Goal: Task Accomplishment & Management: Use online tool/utility

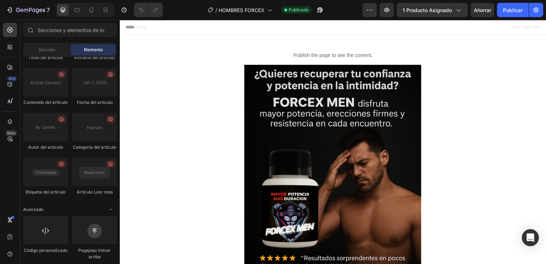
scroll to position [2056, 0]
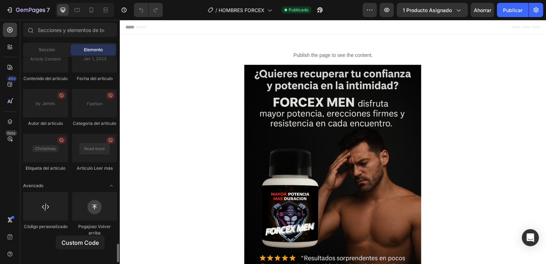
click at [56, 220] on div at bounding box center [45, 206] width 45 height 28
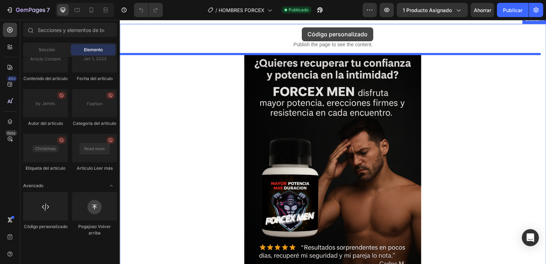
scroll to position [0, 0]
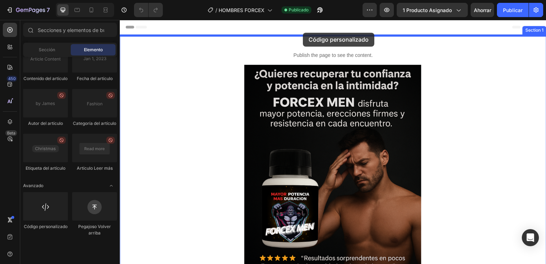
drag, startPoint x: 175, startPoint y: 255, endPoint x: 303, endPoint y: 33, distance: 256.1
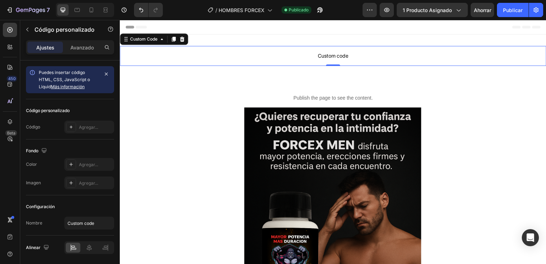
click at [306, 56] on span "Custom code" at bounding box center [333, 56] width 426 height 9
click at [336, 54] on span "Custom code" at bounding box center [333, 56] width 426 height 9
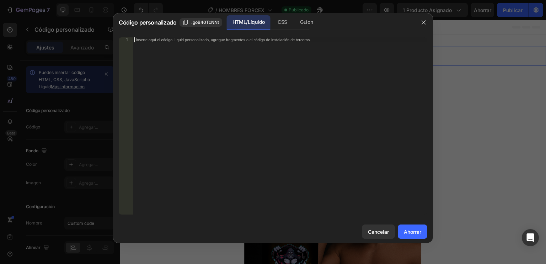
click at [245, 55] on div "Inserte aquí el código Liquid personalizado, agregue fragmentos o el código de …" at bounding box center [280, 130] width 294 height 187
paste textarea "}"
type textarea "}"
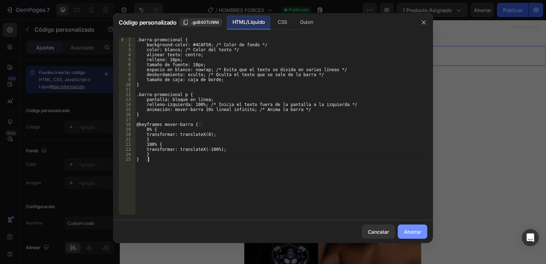
click at [415, 234] on font "Ahorrar" at bounding box center [412, 231] width 17 height 6
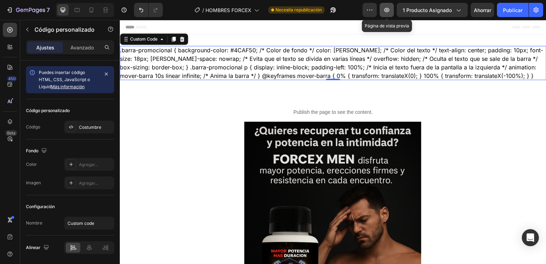
click at [384, 13] on button "button" at bounding box center [386, 10] width 14 height 14
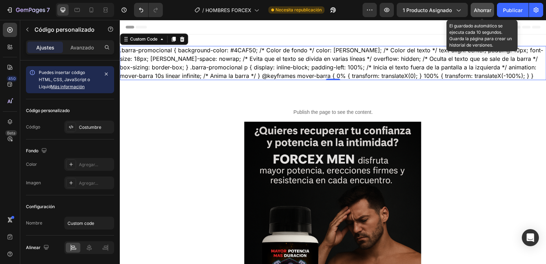
click at [484, 11] on font "Ahorrar" at bounding box center [481, 10] width 17 height 6
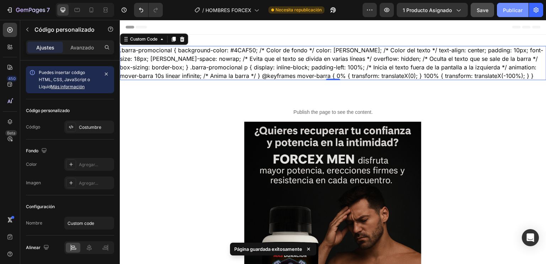
click at [511, 11] on font "Publicar" at bounding box center [513, 10] width 20 height 6
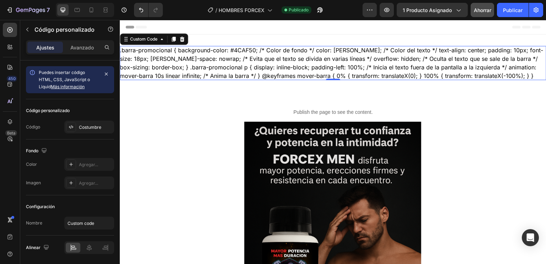
click at [264, 67] on div ".barra-promocional { background-color: #4CAF50; /* Color de fondo */ color: [PE…" at bounding box center [333, 63] width 426 height 34
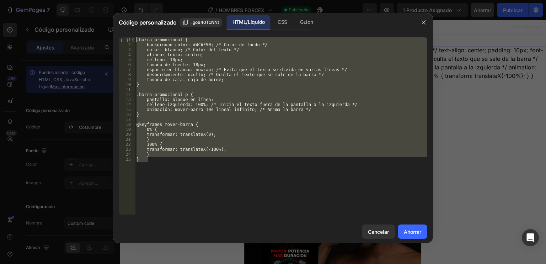
drag, startPoint x: 172, startPoint y: 160, endPoint x: 135, endPoint y: 5, distance: 159.4
click at [135, 5] on div "Código personalizado .goB40TcNNt HTML/Líquido CSS Guion } 1 2 3 4 5 6 7 8 9 10 …" at bounding box center [273, 132] width 546 height 264
paste textarea "</style>"
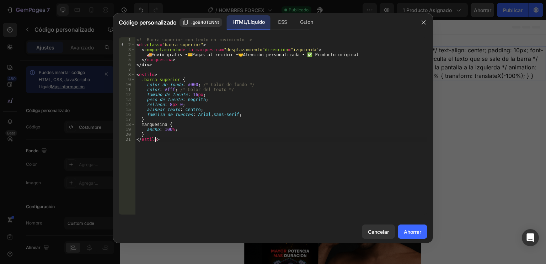
type textarea "} }"
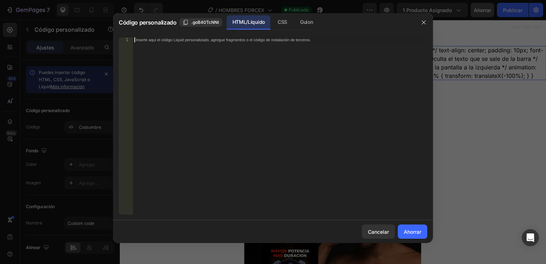
paste textarea "</style>"
type textarea "</style>"
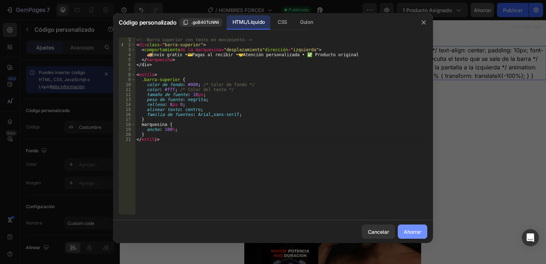
click at [416, 233] on font "Ahorrar" at bounding box center [412, 231] width 17 height 6
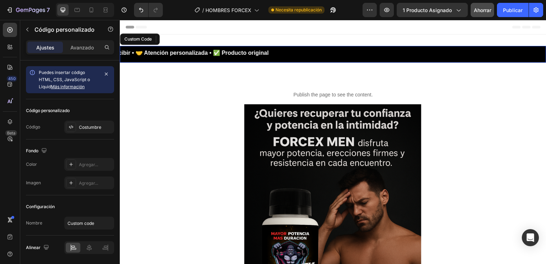
click at [315, 51] on marquee "🚚 Envío gratis • 💳 Pagas al recibir • 🤝 Atención personalizada • ✅ Producto ori…" at bounding box center [333, 53] width 426 height 9
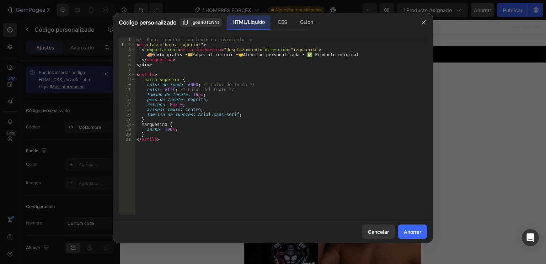
click at [151, 55] on div "<!-- Barra superior con texto en movimiento --> < div class = "barra-superior" …" at bounding box center [281, 130] width 292 height 187
click at [185, 55] on div "<!-- Barra superior con texto en movimiento --> < div class = "barra-superior" …" at bounding box center [281, 130] width 292 height 187
click at [228, 56] on div "<!-- Barra superior con texto en movimiento --> < div class = "barra-superior" …" at bounding box center [281, 130] width 292 height 187
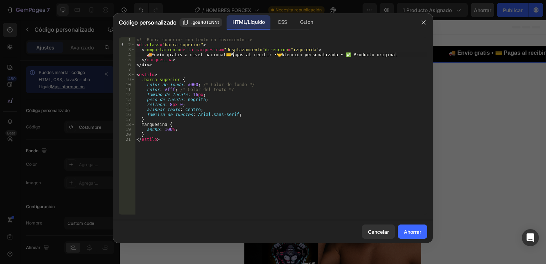
click at [233, 54] on div "<!-- Barra superior con texto en movimiento --> < div class = "barra-superior" …" at bounding box center [281, 130] width 292 height 187
click at [280, 55] on div "<!-- Barra superior con texto en movimiento --> < div class = "barra-superior" …" at bounding box center [281, 130] width 292 height 187
click at [350, 55] on div "<!-- Barra superior con texto en movimiento --> < div class = "barra-superior" …" at bounding box center [281, 130] width 292 height 187
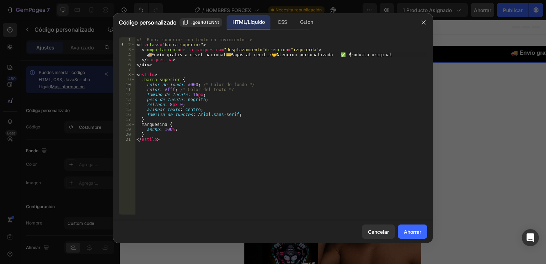
scroll to position [0, 18]
click at [399, 52] on div "<!-- Barra superior con texto en movimiento --> < div class = "barra-superior" …" at bounding box center [281, 130] width 292 height 187
click at [396, 56] on div "<!-- Barra superior con texto en movimiento --> < div class = "barra-superior" …" at bounding box center [281, 130] width 292 height 187
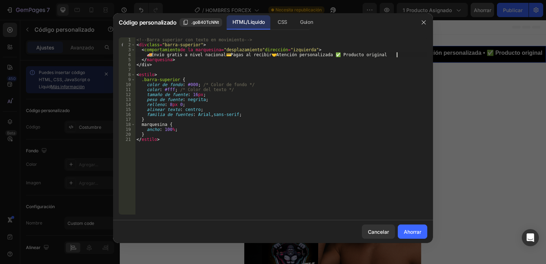
click at [375, 56] on div "<!-- Barra superior con texto en movimiento --> < div class = "barra-superior" …" at bounding box center [281, 130] width 292 height 187
type textarea "🚚 Envío gratis a nivel nacional 💳 Pagas al recibir 🤝 Atención personalizada ✅ P…"
click at [418, 234] on font "Ahorrar" at bounding box center [412, 231] width 17 height 6
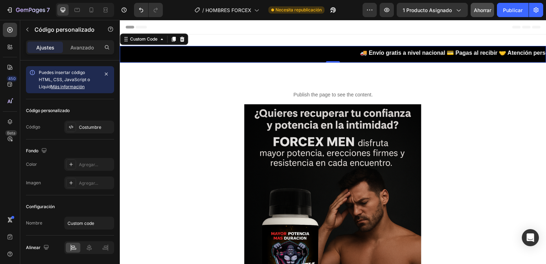
click at [410, 50] on marquee "🚚 Envío gratis a nivel nacional 💳 Pagas al recibir 🤝 Atención personalizada ✅ P…" at bounding box center [333, 53] width 426 height 9
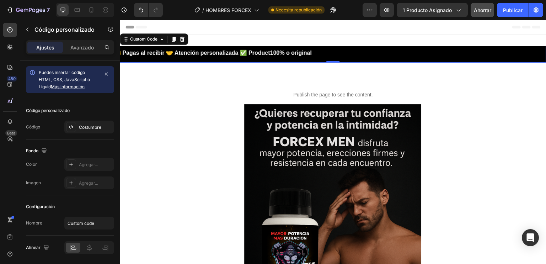
click at [410, 50] on marquee "🚚 Envío gratis a nivel nacional 💳 Pagas al recibir 🤝 Atención personalizada ✅ P…" at bounding box center [333, 53] width 426 height 9
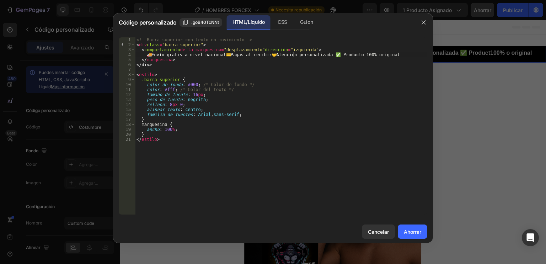
click at [292, 55] on div "<!-- Barra superior con texto en movimiento --> < div class = "barra-superior" …" at bounding box center [281, 130] width 292 height 187
click at [290, 53] on div "<!-- Barra superior con texto en movimiento --> < div class = "barra-superior" …" at bounding box center [281, 130] width 292 height 187
click at [290, 53] on div "<!-- Barra superior con texto en movimiento --> < div class = "barra-superior" …" at bounding box center [281, 125] width 292 height 177
click at [292, 55] on div "<!-- Barra superior con texto en movimiento --> < div class = "barra-superior" …" at bounding box center [281, 125] width 292 height 177
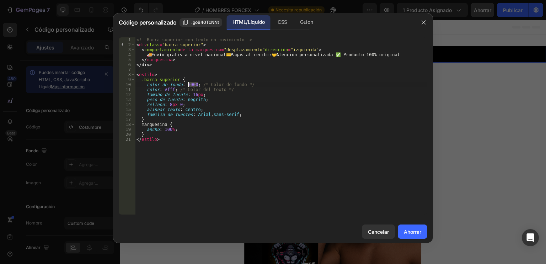
drag, startPoint x: 197, startPoint y: 85, endPoint x: 189, endPoint y: 83, distance: 8.6
click at [189, 83] on div "<!-- Barra superior con texto en movimiento --> < div class = "barra-superior" …" at bounding box center [281, 130] width 292 height 187
paste textarea "E60"
type textarea "background-color: #E60000; /* Color de fondo */"
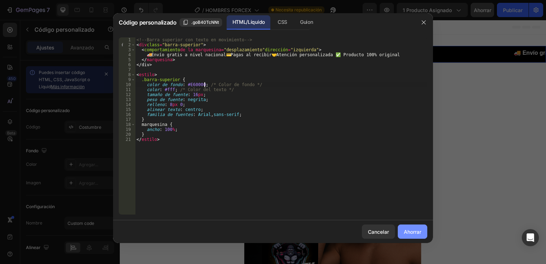
click at [417, 232] on font "Ahorrar" at bounding box center [412, 231] width 17 height 6
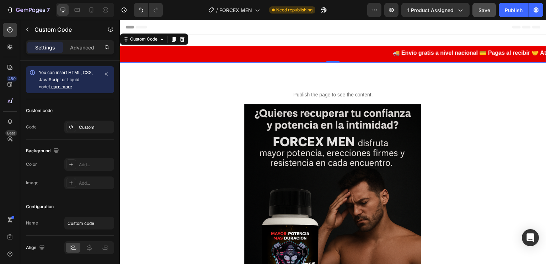
click at [297, 51] on marquee "🚚 Envío gratis a nivel nacional 💳 Pagas al recibir 🤝 Atención personalizada ✅ P…" at bounding box center [333, 53] width 426 height 9
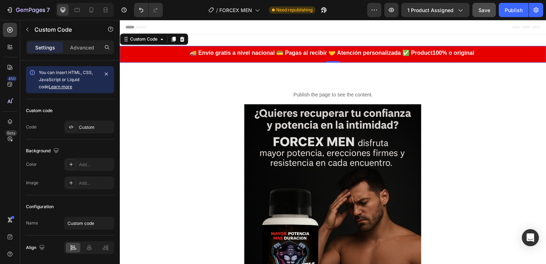
click at [297, 51] on marquee "🚚 Envío gratis a nivel nacional 💳 Pagas al recibir 🤝 Atención personalizada ✅ P…" at bounding box center [333, 53] width 426 height 9
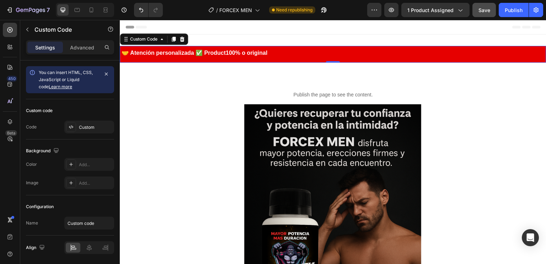
click at [297, 51] on marquee "🚚 Envío gratis a nivel nacional 💳 Pagas al recibir 🤝 Atención personalizada ✅ P…" at bounding box center [333, 53] width 426 height 9
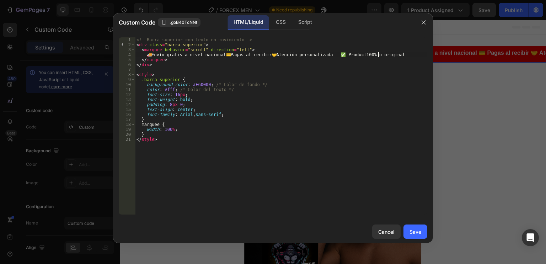
click at [379, 54] on div "<!-- Barra superior con texto en movimiento --> < div class = "barra-superior" …" at bounding box center [281, 130] width 292 height 187
click at [399, 54] on div "<!-- Barra superior con texto en movimiento --> < div class = "barra-superior" …" at bounding box center [281, 130] width 292 height 187
drag, startPoint x: 398, startPoint y: 55, endPoint x: 378, endPoint y: 54, distance: 19.6
click at [378, 54] on div "<!-- Barra superior con texto en movimiento --> < div class = "barra-superior" …" at bounding box center [281, 130] width 292 height 187
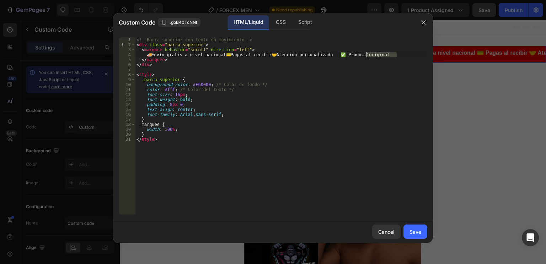
drag, startPoint x: 405, startPoint y: 55, endPoint x: 367, endPoint y: 56, distance: 38.4
click at [367, 56] on div "<!-- Barra superior con texto en movimiento --> < div class = "barra-superior" …" at bounding box center [281, 130] width 292 height 187
click at [369, 54] on div "<!-- Barra superior con texto en movimiento --> < div class = "barra-superior" …" at bounding box center [281, 130] width 292 height 187
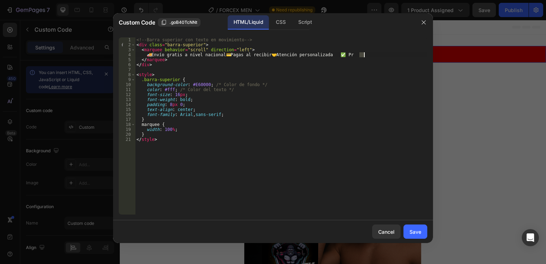
click at [369, 54] on div "<!-- Barra superior con texto en movimiento --> < div class = "barra-superior" …" at bounding box center [281, 130] width 292 height 187
click at [369, 54] on div "<!-- Barra superior con texto en movimiento --> < div class = "barra-superior" …" at bounding box center [281, 125] width 292 height 177
click at [369, 54] on div "<!-- Barra superior con texto en movimiento --> < div class = "barra-superior" …" at bounding box center [281, 130] width 292 height 187
click at [364, 55] on div "<!-- Barra superior con texto en movimiento --> < div class = "barra-superior" …" at bounding box center [281, 125] width 292 height 177
click at [373, 55] on div "<!-- Barra superior con texto en movimiento --> < div class = "barra-superior" …" at bounding box center [281, 130] width 292 height 187
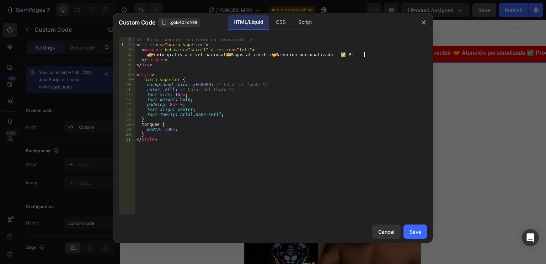
scroll to position [0, 2]
click at [378, 54] on div "<!-- Barra superior con texto en movimiento --> < div class = "barra-superior" …" at bounding box center [281, 130] width 292 height 187
click at [368, 55] on div "<!-- Barra superior con texto en movimiento --> < div class = "barra-superior" …" at bounding box center [281, 130] width 292 height 187
drag, startPoint x: 368, startPoint y: 55, endPoint x: 362, endPoint y: 53, distance: 6.0
click at [362, 53] on div "<!-- Barra superior con texto en movimiento --> < div class = "barra-superior" …" at bounding box center [281, 130] width 292 height 187
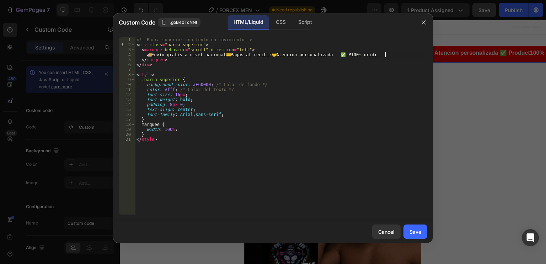
scroll to position [0, 20]
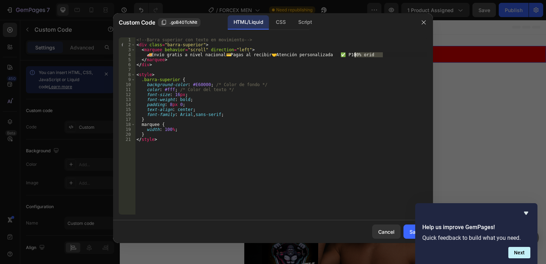
drag, startPoint x: 402, startPoint y: 53, endPoint x: 354, endPoint y: 56, distance: 47.7
click at [354, 56] on div "<!-- Barra superior con texto en movimiento --> < div class = "barra-superior" …" at bounding box center [281, 130] width 292 height 187
click at [354, 54] on div "<!-- Barra superior con texto en movimiento --> < div class = "barra-superior" …" at bounding box center [281, 130] width 292 height 187
paste textarea "✅"
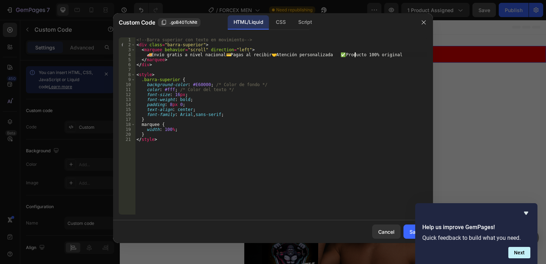
click at [354, 54] on div "<!-- Barra superior con texto en movimiento --> < div class = "barra-superior" …" at bounding box center [281, 130] width 292 height 187
click at [358, 54] on div "<!-- Barra superior con texto en movimiento --> < div class = "barra-superior" …" at bounding box center [281, 130] width 292 height 187
type textarea "🚚 Envío gratis a nivel nacional 💳 Pagas al recibir 🤝 Atención personalizada ✅Pr…"
click at [410, 232] on div "Save" at bounding box center [415, 231] width 12 height 7
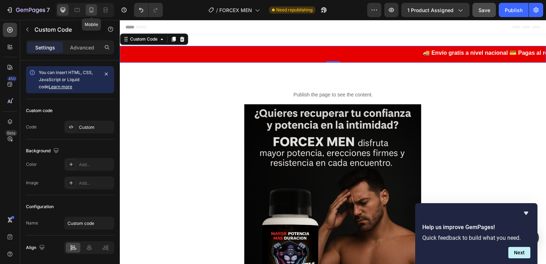
click at [90, 11] on icon at bounding box center [91, 9] width 7 height 7
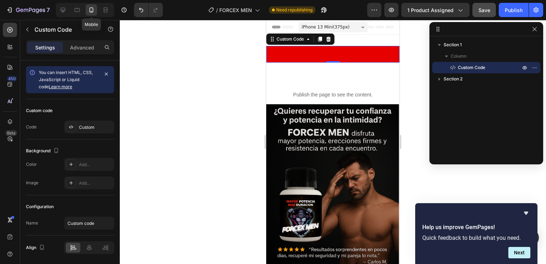
scroll to position [1, 0]
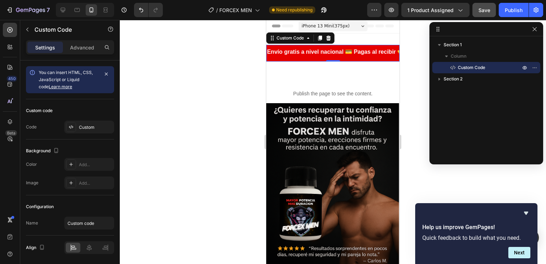
click at [315, 56] on div "🚚 Envío gratis a nivel nacional 💳 Pagas al recibir 🤝 Atención personalizada ✅Pr…" at bounding box center [332, 53] width 133 height 17
click at [472, 67] on span "Custom Code" at bounding box center [470, 67] width 27 height 7
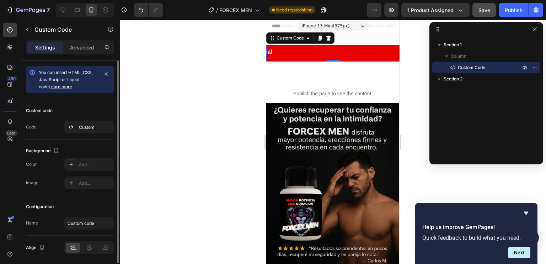
scroll to position [23, 0]
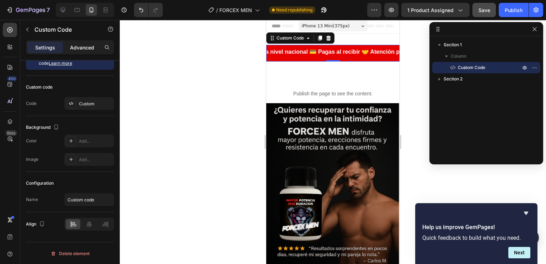
click at [80, 46] on p "Advanced" at bounding box center [82, 47] width 24 height 7
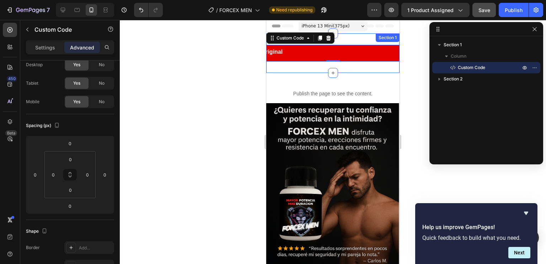
click at [318, 67] on div "🚚 Envío gratis a nivel nacional 💳 Pagas al recibir 🤝 Atención personalizada ✅Pr…" at bounding box center [332, 52] width 133 height 39
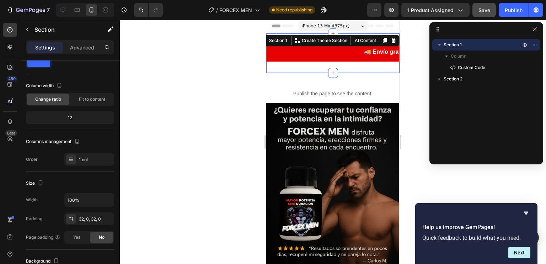
scroll to position [0, 0]
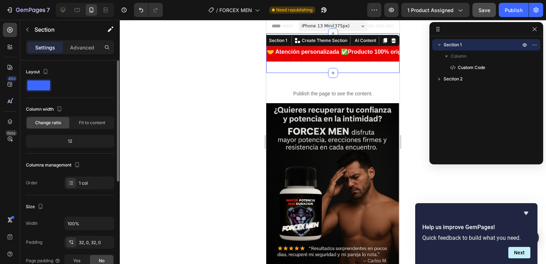
click at [40, 86] on span at bounding box center [38, 85] width 23 height 10
click at [45, 71] on icon "button" at bounding box center [45, 71] width 7 height 7
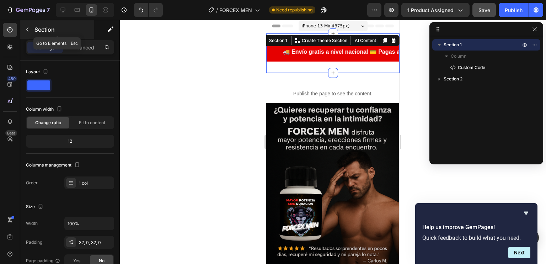
click at [27, 26] on button "button" at bounding box center [27, 29] width 11 height 11
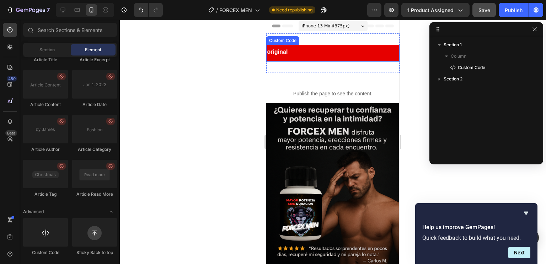
click at [323, 52] on marquee "🚚 Envío gratis a nivel nacional 💳 Pagas al recibir 🤝 Atención personalizada ✅Pr…" at bounding box center [332, 52] width 133 height 9
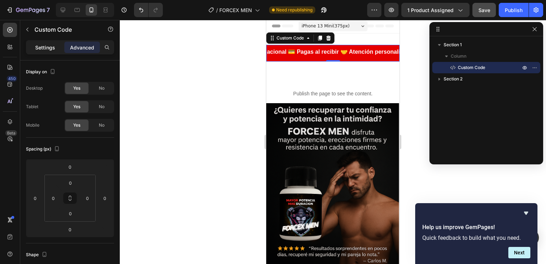
click at [41, 51] on p "Settings" at bounding box center [45, 47] width 20 height 7
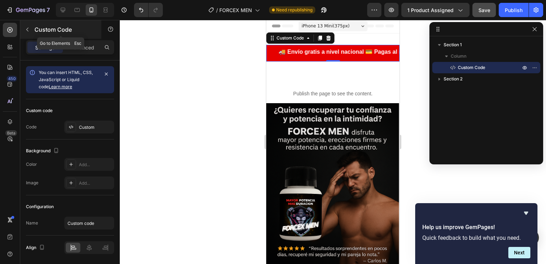
click at [28, 31] on icon "button" at bounding box center [28, 30] width 6 height 6
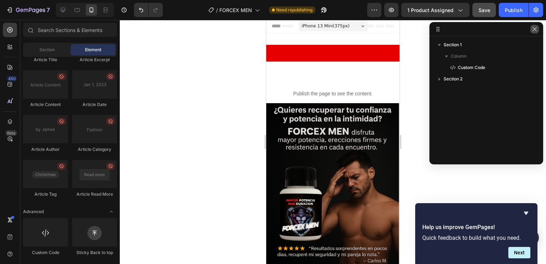
click at [536, 32] on button "button" at bounding box center [534, 29] width 9 height 9
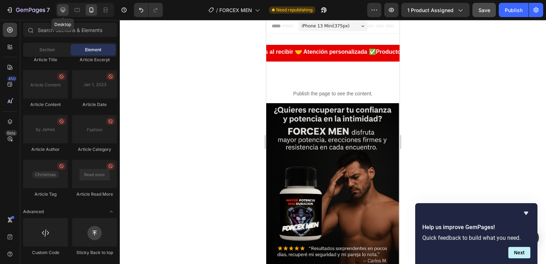
click at [63, 11] on icon at bounding box center [63, 10] width 5 height 5
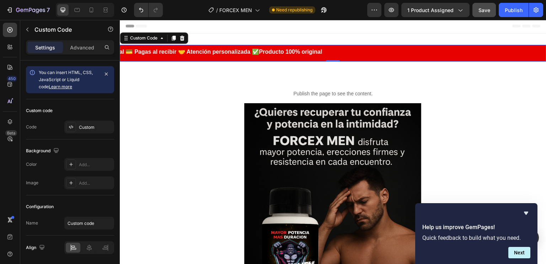
click at [228, 51] on marquee "🚚 Envío gratis a nivel nacional 💳 Pagas al recibir 🤝 Atención personalizada ✅Pr…" at bounding box center [333, 52] width 426 height 9
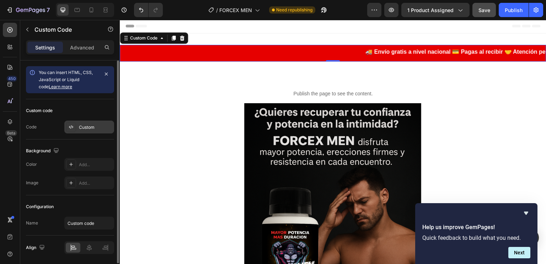
click at [96, 128] on div "Custom" at bounding box center [95, 127] width 33 height 6
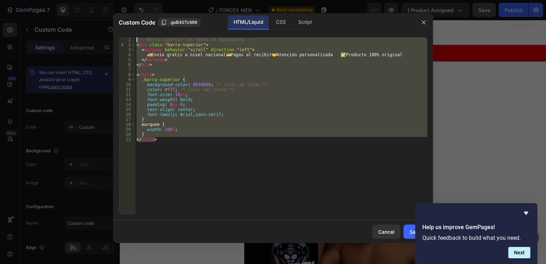
drag, startPoint x: 161, startPoint y: 144, endPoint x: 128, endPoint y: 30, distance: 118.6
click at [128, 30] on div "Custom Code .goB40TcNNt HTML/Liquid CSS Script </style> 1 2 3 4 5 6 7 8 9 10 11…" at bounding box center [273, 127] width 320 height 229
paste textarea "/style"
type textarea "</style>"
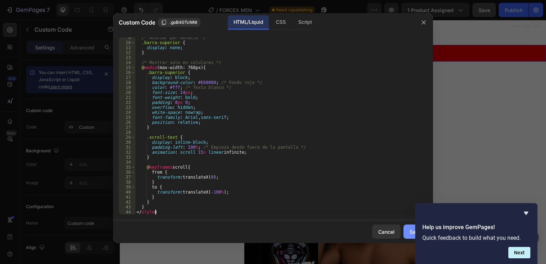
click at [411, 233] on div "Save" at bounding box center [415, 231] width 12 height 7
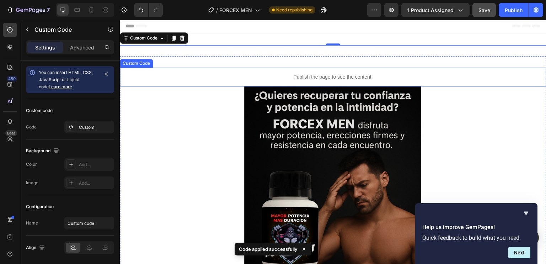
scroll to position [0, 0]
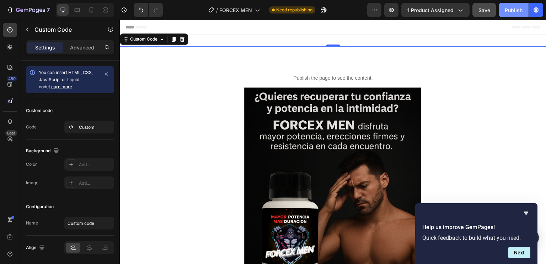
click at [507, 13] on div "Publish" at bounding box center [513, 9] width 18 height 7
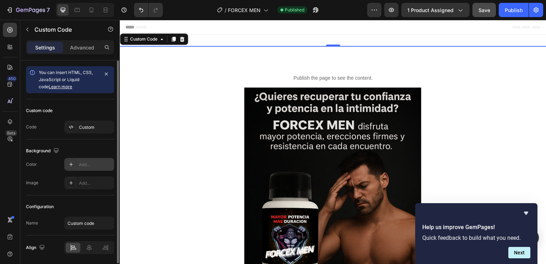
click at [69, 165] on icon at bounding box center [71, 164] width 6 height 6
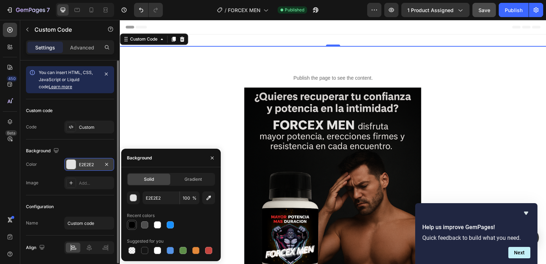
click at [132, 224] on div at bounding box center [131, 224] width 7 height 7
type input "000000"
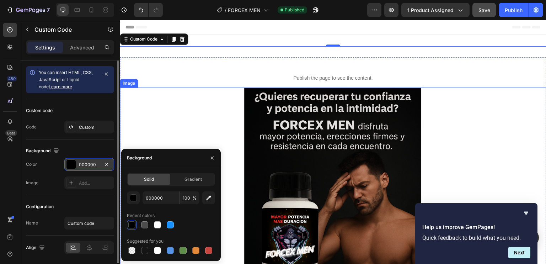
click at [178, 92] on div at bounding box center [333, 214] width 426 height 254
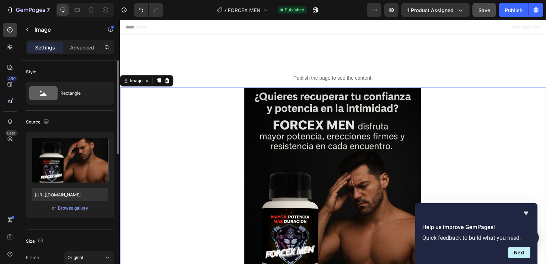
click at [167, 125] on div at bounding box center [333, 214] width 426 height 254
click at [194, 72] on div "Publish the page to see the content." at bounding box center [333, 78] width 426 height 19
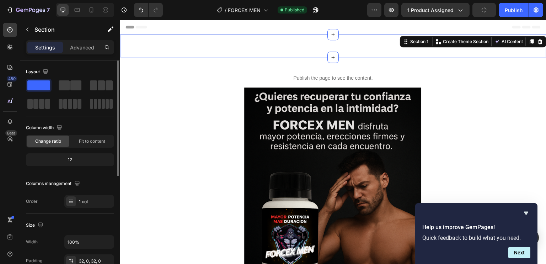
click at [175, 48] on div "🚚 Envío gratis • 💳 Pagas al recibir • 🤝 Atención personalizada • ✅ Producto ori…" at bounding box center [333, 45] width 426 height 23
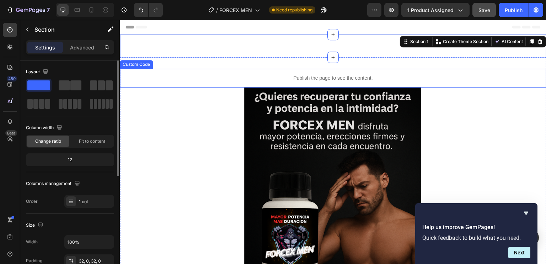
click at [477, 74] on div "Publish the page to see the content." at bounding box center [333, 78] width 426 height 19
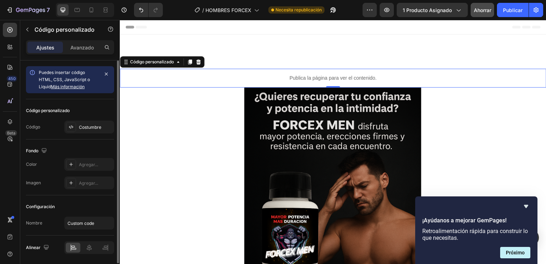
click at [433, 71] on div "Publica la página para ver el contenido." at bounding box center [333, 78] width 426 height 19
click at [82, 130] on div "Costumbre" at bounding box center [89, 126] width 50 height 13
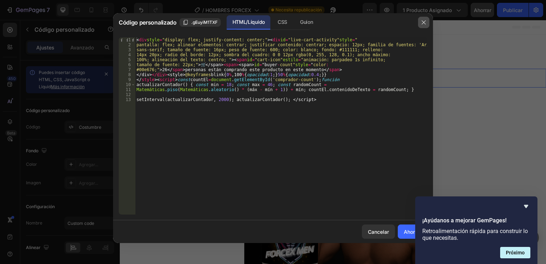
click at [423, 22] on icon "button" at bounding box center [424, 23] width 6 height 6
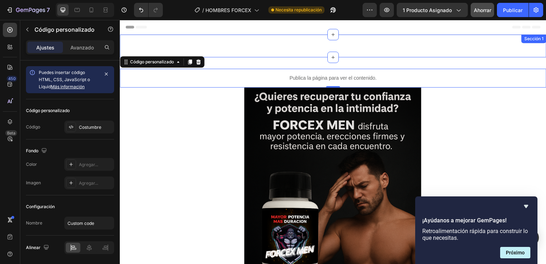
click at [359, 53] on div "🚚 Envío gratis • 💳 Pagas al recibir • 🤝 Atención personalizada • ✅ Producto ori…" at bounding box center [333, 45] width 426 height 23
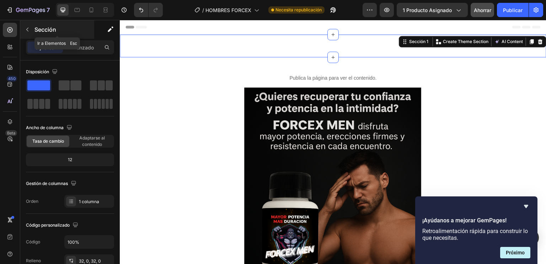
click at [29, 32] on button "button" at bounding box center [27, 29] width 11 height 11
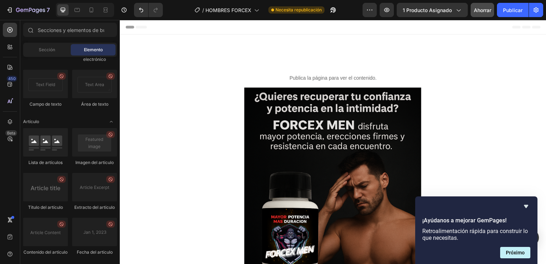
scroll to position [2056, 0]
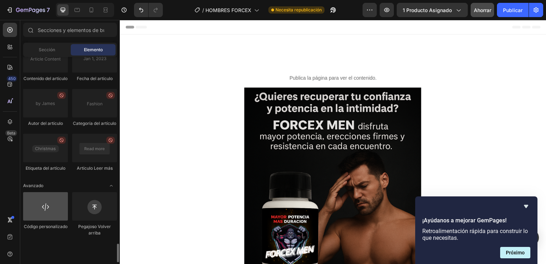
click at [36, 220] on div at bounding box center [45, 206] width 45 height 28
click at [50, 220] on div at bounding box center [45, 206] width 45 height 28
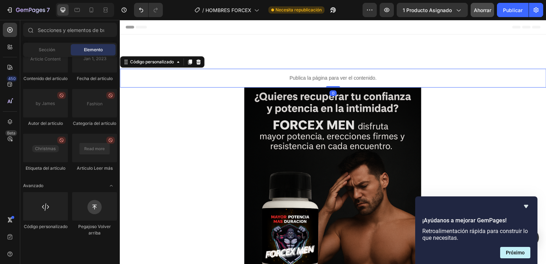
click at [322, 72] on div "Publica la página para ver el contenido." at bounding box center [333, 78] width 426 height 19
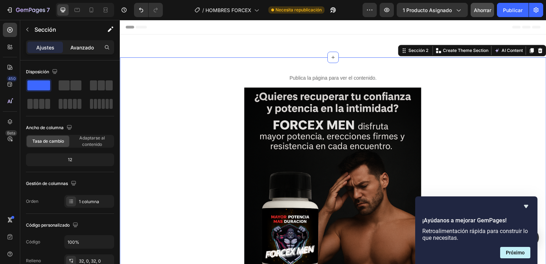
click at [78, 49] on font "Avanzado" at bounding box center [81, 47] width 23 height 6
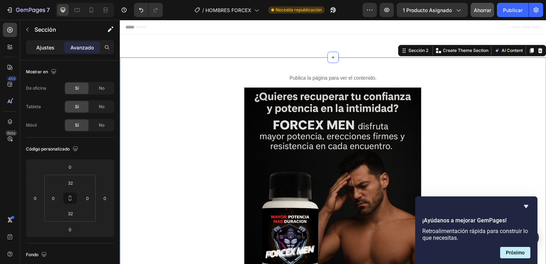
click at [52, 48] on font "Ajustes" at bounding box center [45, 47] width 18 height 6
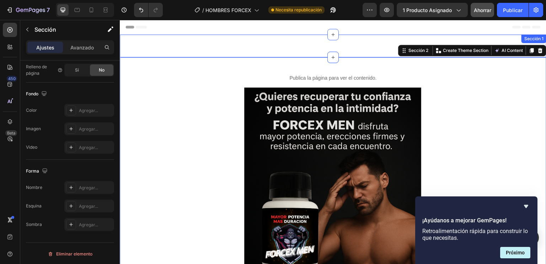
scroll to position [209, 0]
click at [363, 52] on div "🚚 Envío gratis • 💳 Pagas al recibir • 🤝 Atención personalizada • ✅ Producto ori…" at bounding box center [333, 45] width 426 height 23
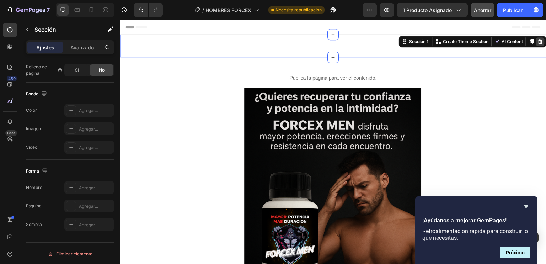
click at [538, 43] on icon at bounding box center [540, 41] width 5 height 5
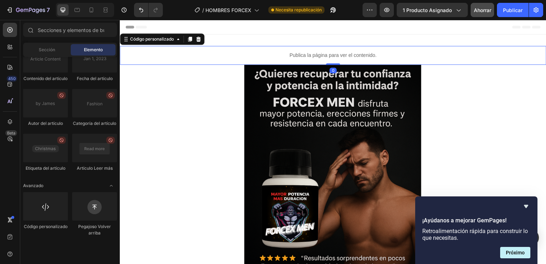
click at [354, 56] on font "Publica la página para ver el contenido." at bounding box center [332, 55] width 87 height 6
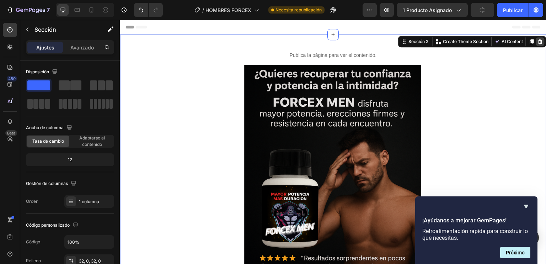
click at [538, 40] on icon at bounding box center [540, 41] width 5 height 5
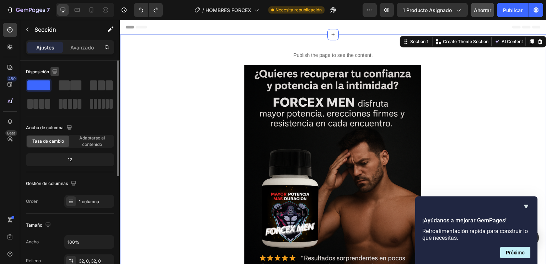
click at [53, 69] on icon "button" at bounding box center [54, 71] width 7 height 7
click at [105, 88] on div at bounding box center [101, 85] width 23 height 10
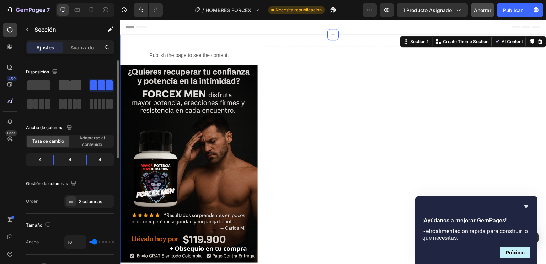
click at [74, 86] on span at bounding box center [75, 85] width 11 height 10
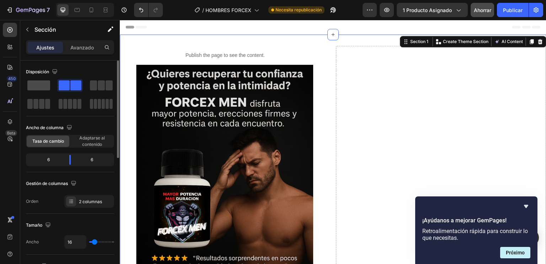
click at [28, 87] on span at bounding box center [38, 85] width 23 height 10
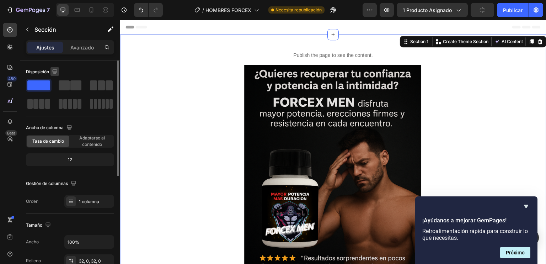
click at [56, 71] on icon "button" at bounding box center [54, 71] width 5 height 5
click at [55, 108] on icon "button" at bounding box center [56, 108] width 7 height 7
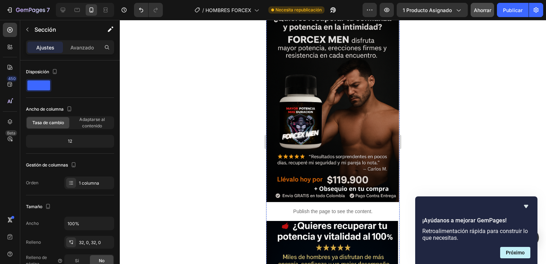
scroll to position [0, 0]
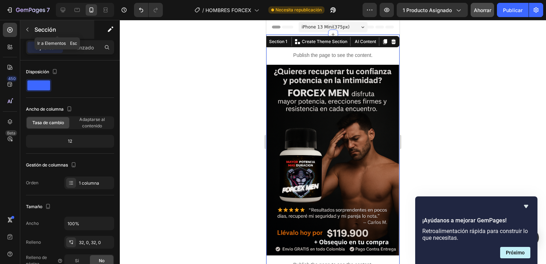
click at [26, 28] on icon "button" at bounding box center [28, 30] width 6 height 6
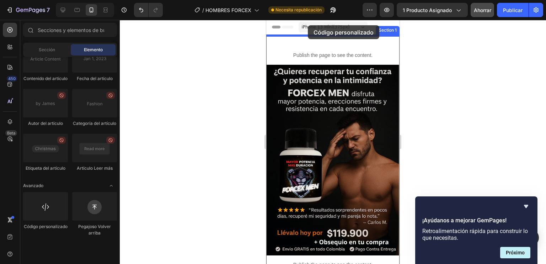
drag, startPoint x: 312, startPoint y: 248, endPoint x: 308, endPoint y: 25, distance: 223.1
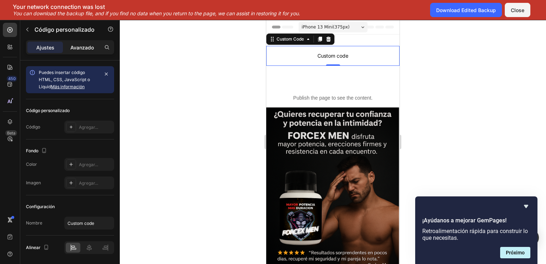
click at [81, 46] on font "Avanzado" at bounding box center [81, 47] width 23 height 6
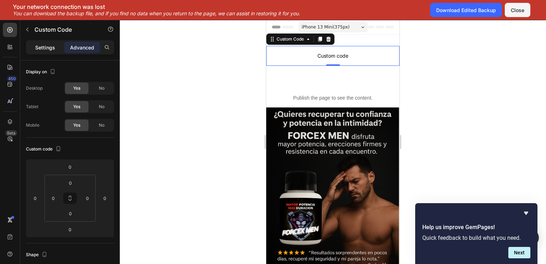
click at [51, 45] on p "Settings" at bounding box center [45, 47] width 20 height 7
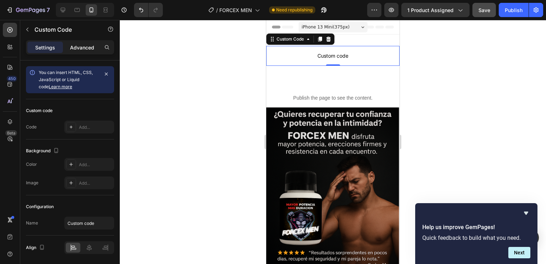
click at [342, 56] on span "Custom code" at bounding box center [332, 56] width 133 height 9
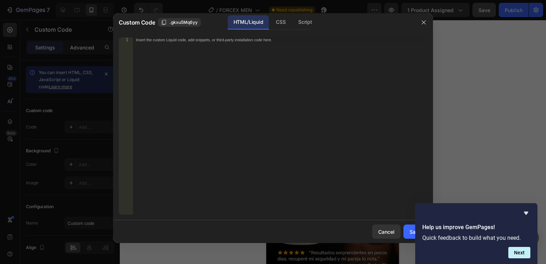
click at [179, 55] on div "Insert the custom Liquid code, add snippets, or third-party installation code h…" at bounding box center [280, 130] width 294 height 187
paste textarea "</style>"
type textarea "</style>"
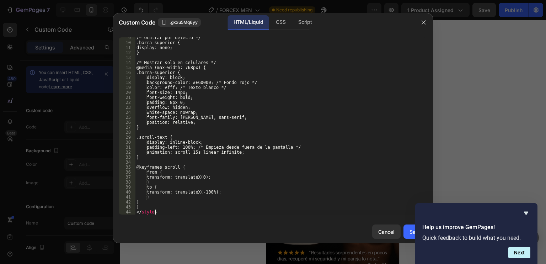
scroll to position [47, 0]
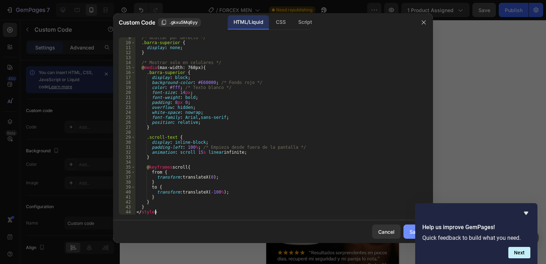
click at [412, 234] on div "Save" at bounding box center [415, 231] width 12 height 7
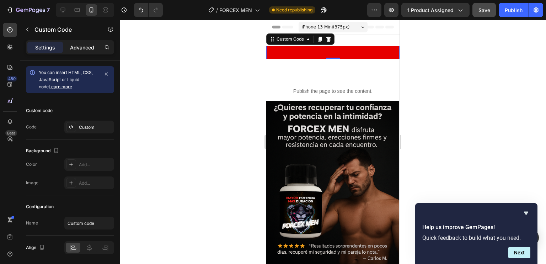
click at [309, 54] on div "🚚 Envío gratis • 💳 Pagas al recibir • 🤝 Atención personalizada • ✅ Producto ori…" at bounding box center [330, 52] width 133 height 7
click at [309, 54] on div "🚚 Envío gratis • 💳 Pagas al recibir • 🤝 Atención personalizada • ✅ Producto ori…" at bounding box center [331, 52] width 133 height 7
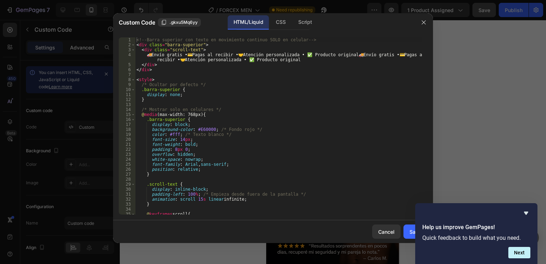
click at [309, 54] on div "<!-- Barra superior con texto en movimiento continuo SOLO en celular --> < div …" at bounding box center [278, 130] width 287 height 187
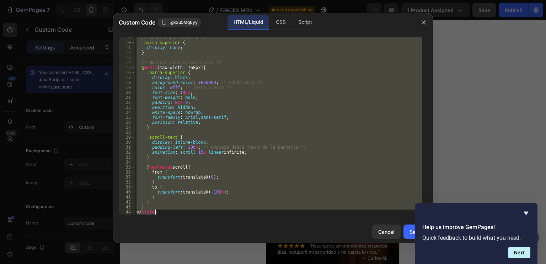
drag, startPoint x: 137, startPoint y: 39, endPoint x: 216, endPoint y: 225, distance: 201.5
click at [216, 225] on div "Custom Code .gkxu5Mq6yy HTML/Liquid CSS Script 🚚 Envío gratis • 💳 Pagas al reci…" at bounding box center [273, 127] width 320 height 229
paste textarea
type textarea "</style>"
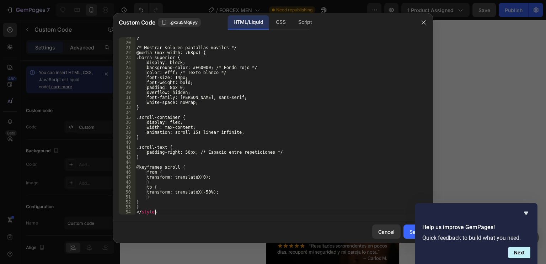
scroll to position [91, 0]
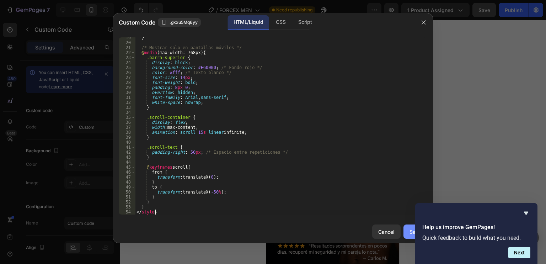
click at [410, 233] on div "Save" at bounding box center [415, 231] width 12 height 7
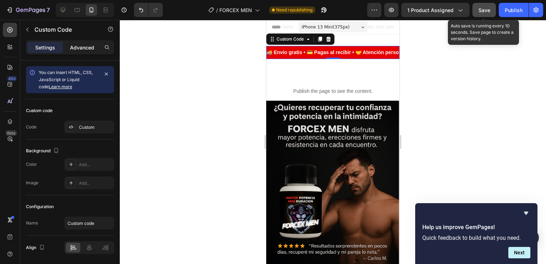
click at [485, 10] on span "Save" at bounding box center [484, 10] width 12 height 6
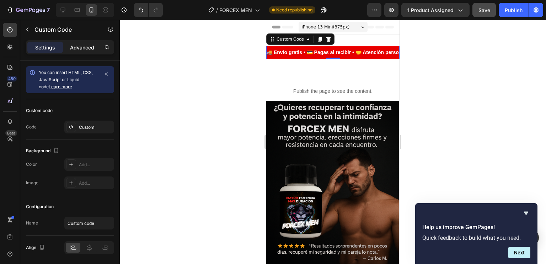
click at [301, 55] on div "🚚 Envío gratis • 💳 Pagas al recibir • 🤝 Atención personalizada • ✅ Producto ori…" at bounding box center [330, 52] width 133 height 7
click at [301, 55] on div "🚚 Envío gratis • 💳 Pagas al recibir • 🤝 Atención personalizada • ✅ Producto ori…" at bounding box center [332, 52] width 133 height 7
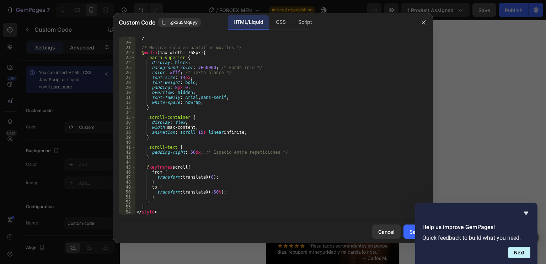
click at [168, 217] on div "19 20 21 22 23 24 25 26 27 28 29 30 31 32 33 34 35 36 37 38 39 40 41 42 43 44 4…" at bounding box center [273, 126] width 320 height 188
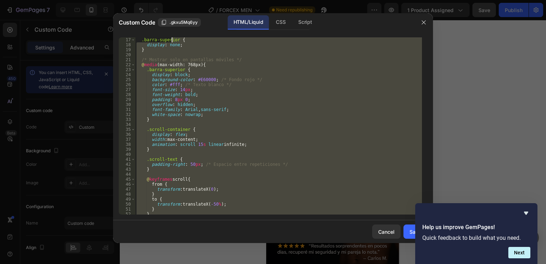
scroll to position [0, 0]
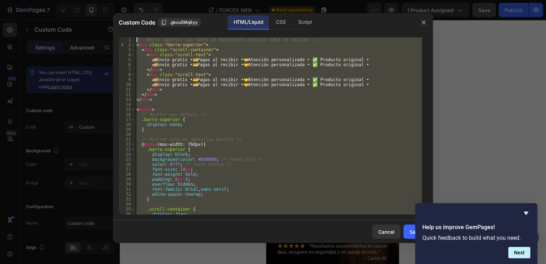
drag, startPoint x: 170, startPoint y: 214, endPoint x: 139, endPoint y: 21, distance: 195.3
click at [139, 21] on div "Custom Code .gkxu5Mq6yy HTML/Liquid CSS Script </style> 1 2 3 4 5 6 7 8 9 10 11…" at bounding box center [273, 127] width 320 height 229
type textarea "<!-- Barra superior con texto en movimiento continuo SOLO en celular --> <div c…"
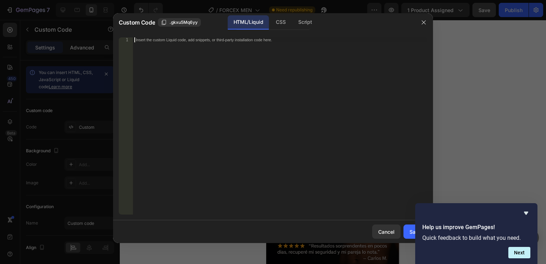
paste textarea "</style>"
type textarea "</style>"
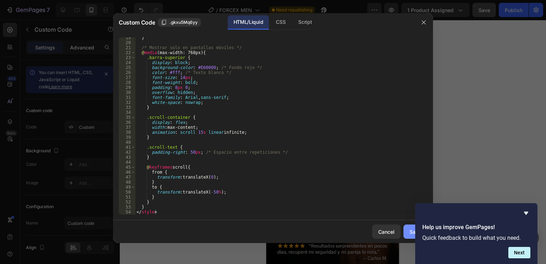
click at [412, 231] on div "Save" at bounding box center [415, 231] width 12 height 7
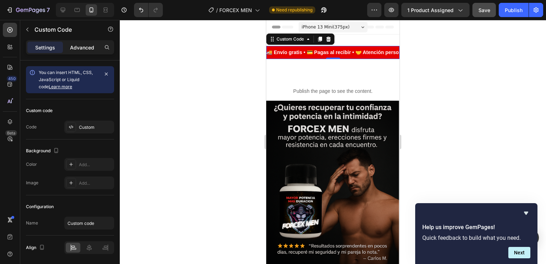
click at [329, 54] on div "🚚 Envío gratis • 💳 Pagas al recibir • 🤝 Atención personalizada • ✅ Producto ori…" at bounding box center [332, 52] width 133 height 7
click at [329, 54] on div "🚚 Envío gratis • 💳 Pagas al recibir • 🤝 Atención personalizada • ✅ Producto ori…" at bounding box center [331, 52] width 133 height 7
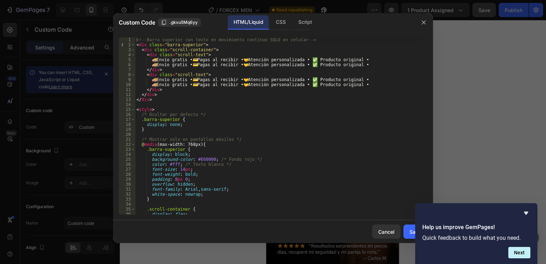
type textarea "🚚 Envío gratis • 💳 Pagas al recibir • 🤝 Atención personalizada • ✅ Producto ori…"
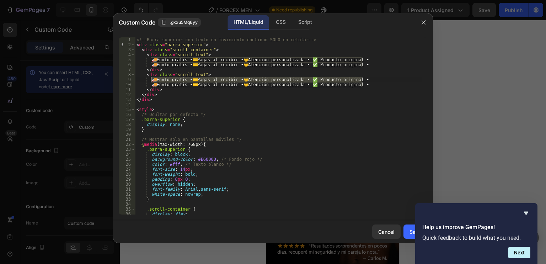
drag, startPoint x: 365, startPoint y: 80, endPoint x: 150, endPoint y: 78, distance: 214.5
click at [150, 78] on div "<!-- Barra superior con texto en movimiento continuo SOLO en celular --> < div …" at bounding box center [278, 130] width 287 height 187
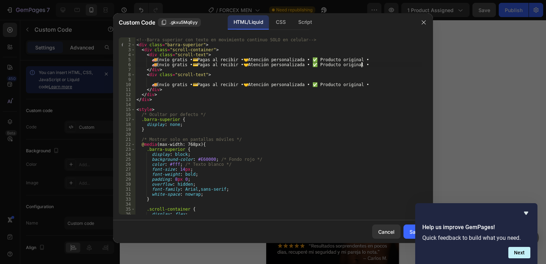
click at [366, 64] on div "<!-- Barra superior con texto en movimiento continuo SOLO en celular --> < div …" at bounding box center [278, 130] width 287 height 187
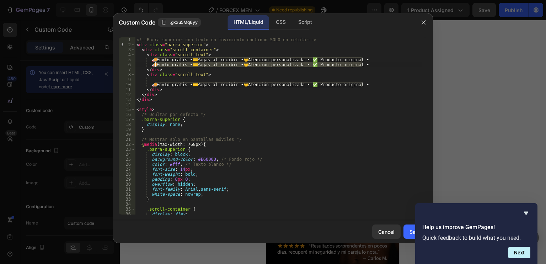
drag, startPoint x: 366, startPoint y: 64, endPoint x: 152, endPoint y: 64, distance: 214.2
click at [152, 64] on div "<!-- Barra superior con texto en movimiento continuo SOLO en celular --> < div …" at bounding box center [278, 130] width 287 height 187
type textarea "🚚"
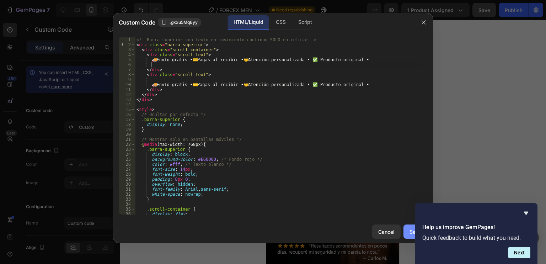
click at [409, 233] on div "Save" at bounding box center [415, 231] width 12 height 7
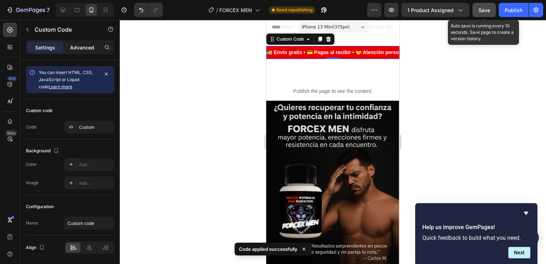
click at [483, 10] on span "Save" at bounding box center [484, 10] width 12 height 6
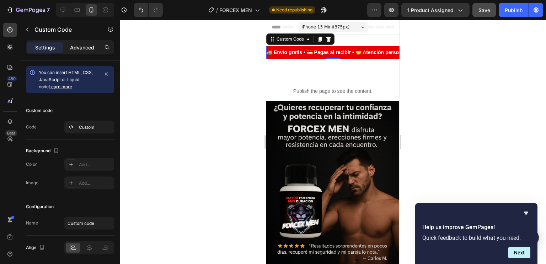
click at [395, 52] on div "🚚 Envío gratis • 💳 Pagas al recibir • 🤝 Atención personalizada • ✅ Producto ori…" at bounding box center [461, 52] width 133 height 7
click at [399, 52] on div "🚚 Envío gratis • 💳 Pagas al recibir • 🤝 Atención personalizada • ✅ Producto ori…" at bounding box center [465, 52] width 133 height 7
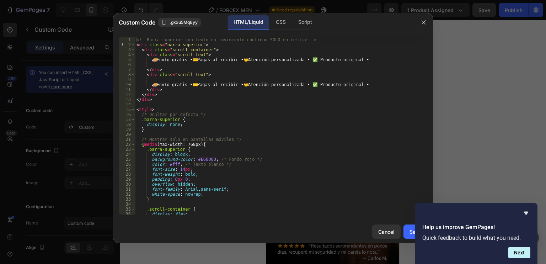
type textarea "🚚 Envío gratis • 💳 Pagas al recibir • 🤝 Atención personalizada • ✅ Producto ori…"
drag, startPoint x: 368, startPoint y: 87, endPoint x: 150, endPoint y: 85, distance: 218.1
click at [150, 85] on div "<!-- Barra superior con texto en movimiento continuo SOLO en celular --> < div …" at bounding box center [278, 130] width 287 height 187
click at [409, 228] on div "Save" at bounding box center [415, 231] width 12 height 7
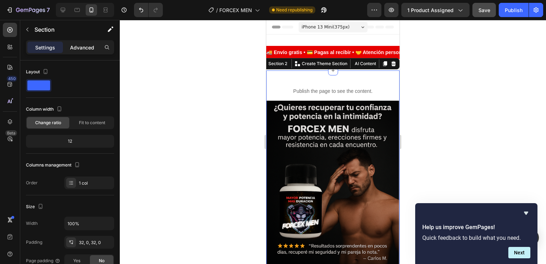
click at [78, 46] on p "Advanced" at bounding box center [82, 47] width 24 height 7
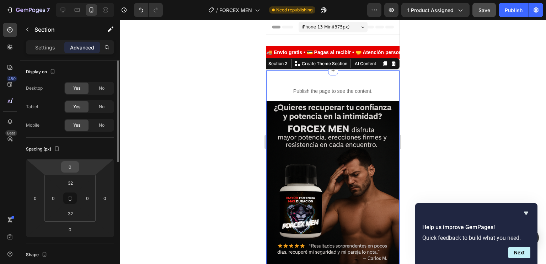
click at [77, 171] on div "0" at bounding box center [70, 166] width 18 height 11
click at [76, 169] on input "0" at bounding box center [70, 166] width 14 height 11
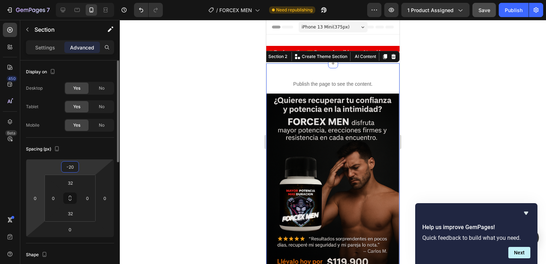
type input "-20"
click at [37, 0] on html "7 / FORCEX MEN Need republishing Preview 1 product assigned Save Publish 450 Be…" at bounding box center [273, 0] width 546 height 0
click at [366, 76] on div "Publish the page to see the content." at bounding box center [332, 84] width 133 height 19
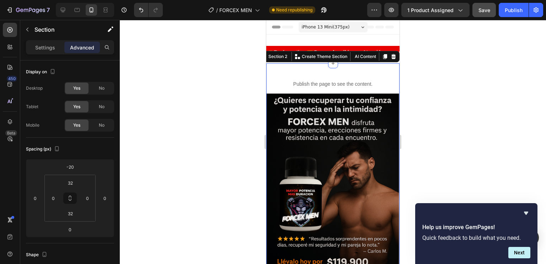
click at [345, 38] on div "🚚 Envío gratis • 💳 Pagas al recibir • 🤝 Atención personalizada • ✅ Producto ori…" at bounding box center [332, 52] width 133 height 36
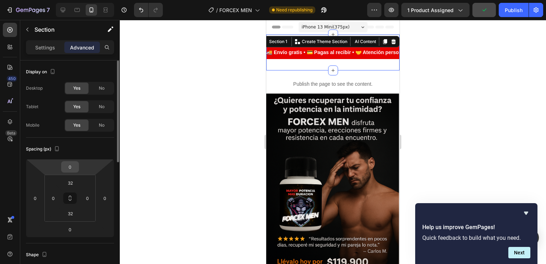
click at [75, 168] on input "0" at bounding box center [70, 166] width 14 height 11
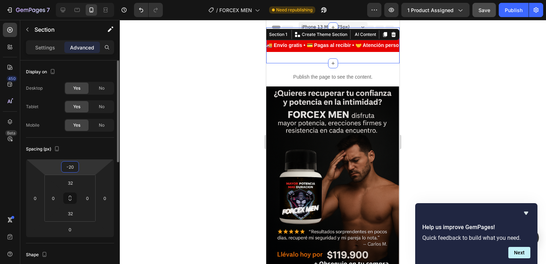
type input "-20"
click at [191, 143] on div at bounding box center [333, 142] width 426 height 244
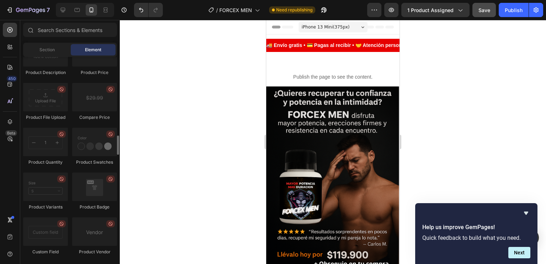
scroll to position [1161, 0]
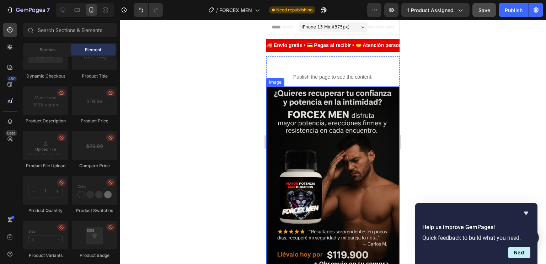
click at [286, 124] on img at bounding box center [332, 181] width 133 height 190
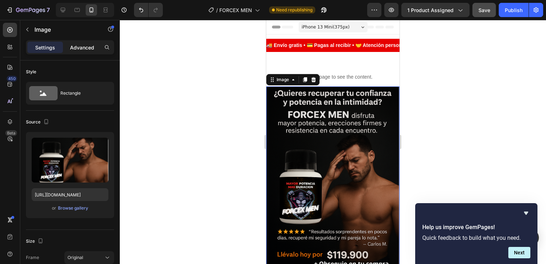
click at [85, 51] on div "Advanced" at bounding box center [82, 47] width 36 height 11
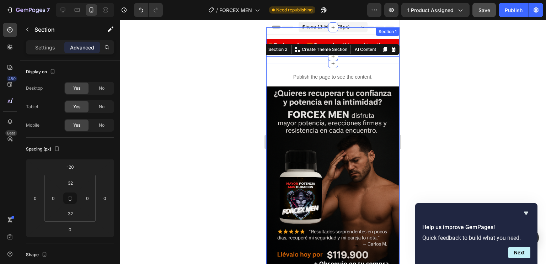
click at [280, 32] on div "🚚 Envío gratis • 💳 Pagas al recibir • 🤝 Atención personalizada • ✅ Producto ori…" at bounding box center [332, 45] width 133 height 36
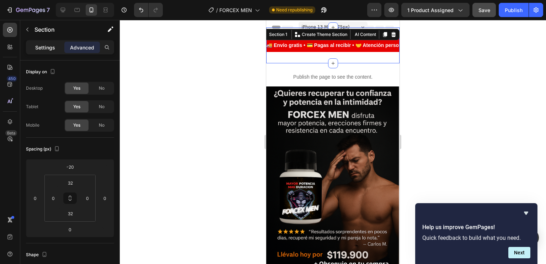
click at [51, 42] on div "Settings" at bounding box center [45, 47] width 36 height 11
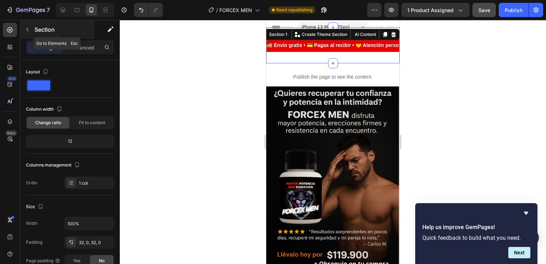
click at [33, 32] on div "Section" at bounding box center [57, 29] width 74 height 18
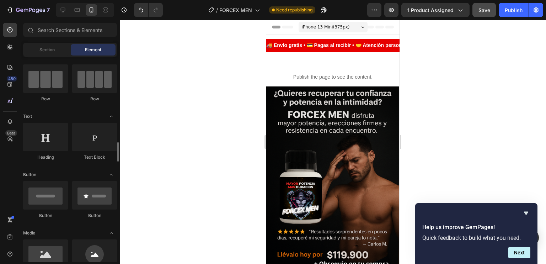
scroll to position [0, 0]
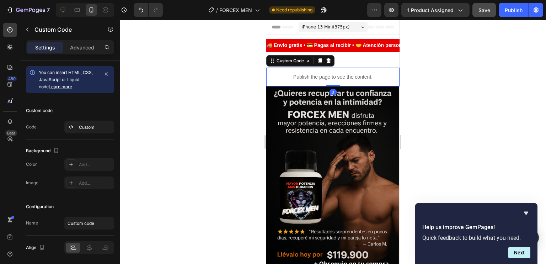
click at [325, 75] on p "Publish the page to see the content." at bounding box center [332, 76] width 133 height 7
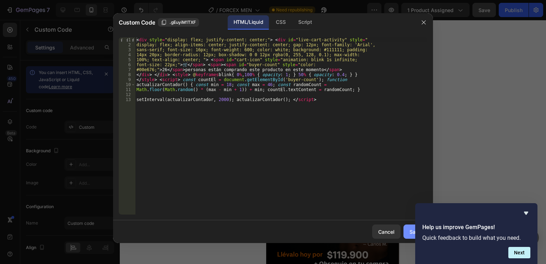
click at [412, 233] on div "Save" at bounding box center [415, 231] width 12 height 7
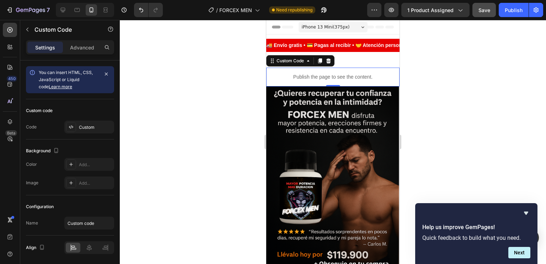
click at [419, 92] on div at bounding box center [333, 142] width 426 height 244
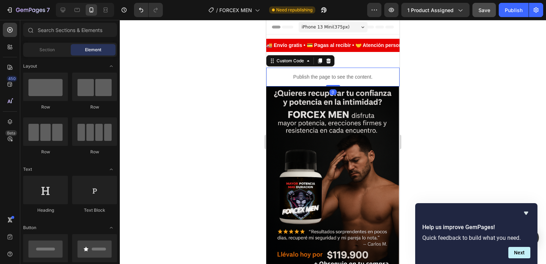
click at [326, 77] on p "Publish the page to see the content." at bounding box center [332, 76] width 133 height 7
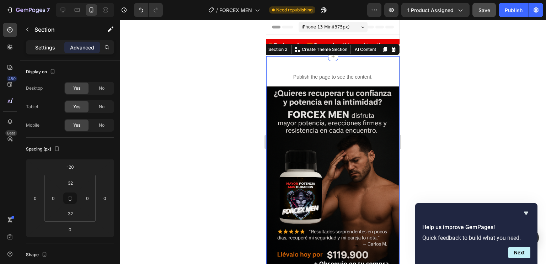
click at [47, 48] on p "Settings" at bounding box center [45, 47] width 20 height 7
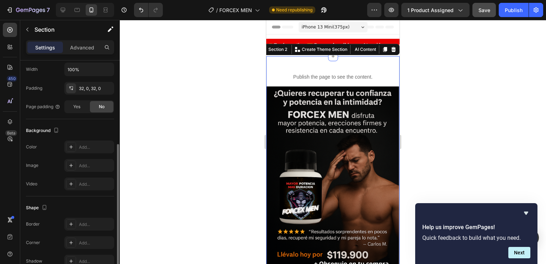
scroll to position [154, 0]
click at [69, 148] on icon at bounding box center [71, 146] width 6 height 6
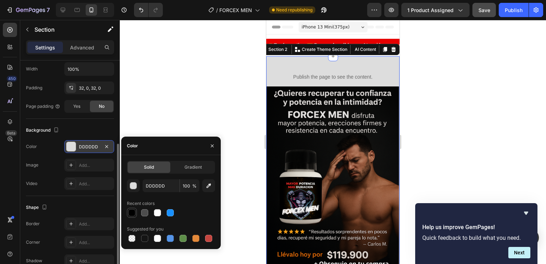
click at [131, 210] on div at bounding box center [131, 212] width 7 height 7
type input "000000"
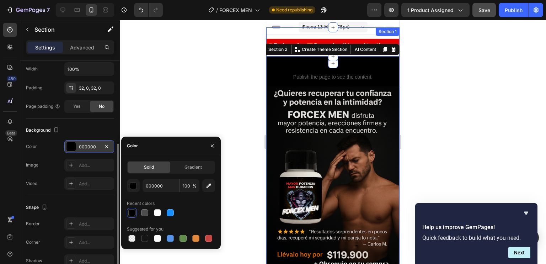
click at [282, 36] on div "🚚 Envío gratis • 💳 Pagas al recibir • 🤝 Atención personalizada • ✅ Producto ori…" at bounding box center [332, 45] width 133 height 36
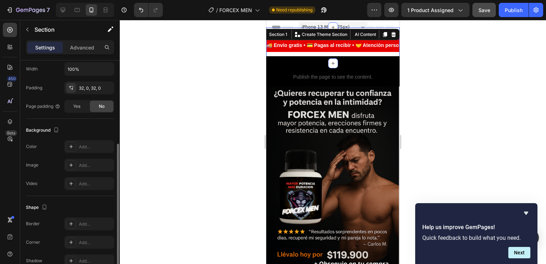
click at [312, 54] on div "🚚 Envío gratis • 💳 Pagas al recibir • 🤝 Atención personalizada • ✅ Producto ori…" at bounding box center [332, 45] width 133 height 36
click at [69, 151] on div "Add..." at bounding box center [89, 146] width 50 height 13
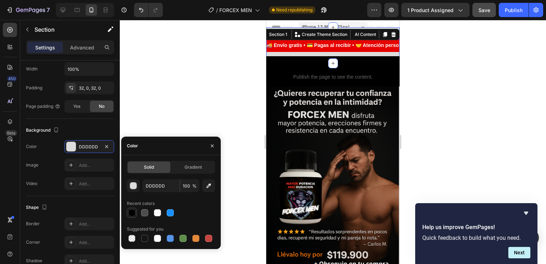
click at [131, 211] on div at bounding box center [131, 212] width 7 height 7
type input "000000"
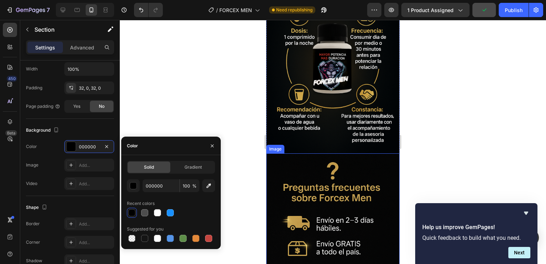
scroll to position [1955, 0]
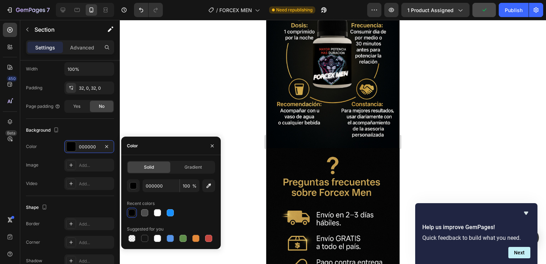
click at [447, 79] on div at bounding box center [333, 142] width 426 height 244
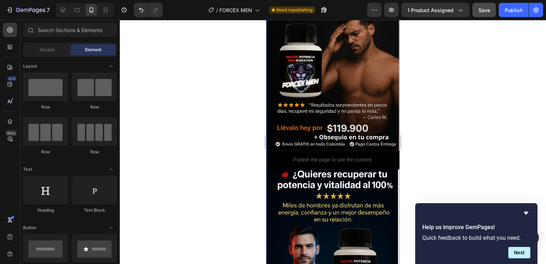
scroll to position [0, 0]
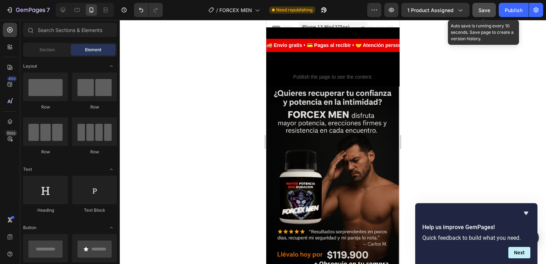
click at [488, 11] on span "Save" at bounding box center [484, 10] width 12 height 6
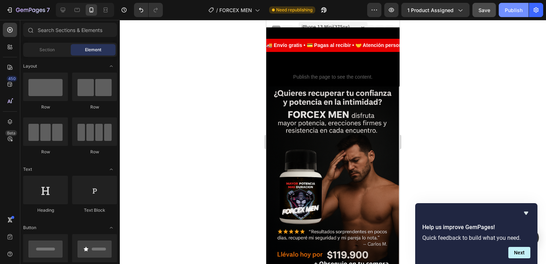
click at [513, 10] on div "Publish" at bounding box center [513, 9] width 18 height 7
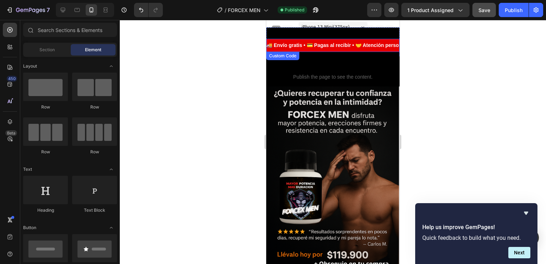
click at [308, 44] on div "🚚 Envío gratis • 💳 Pagas al recibir • 🤝 Atención personalizada • ✅ Producto ori…" at bounding box center [325, 45] width 133 height 7
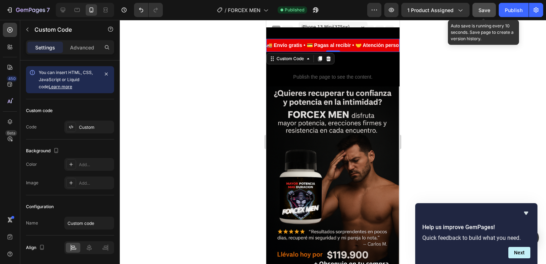
click at [486, 9] on span "Save" at bounding box center [484, 10] width 12 height 6
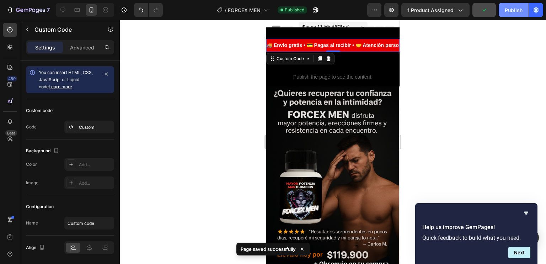
click at [510, 11] on div "Publish" at bounding box center [513, 9] width 18 height 7
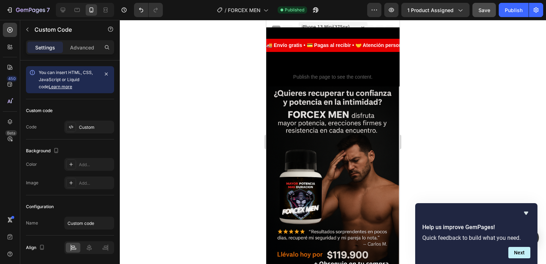
click at [284, 23] on div "Header" at bounding box center [283, 27] width 26 height 9
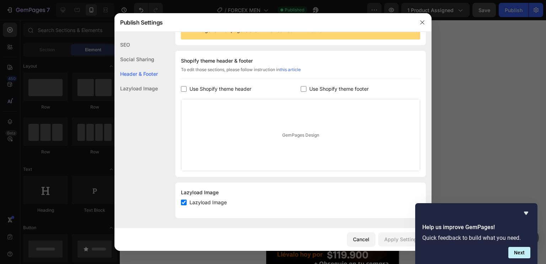
scroll to position [92, 0]
click at [422, 20] on icon "button" at bounding box center [422, 23] width 6 height 6
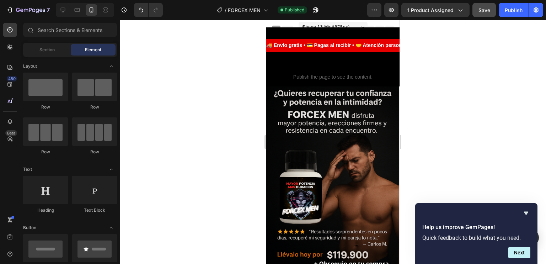
click at [281, 25] on span "Header" at bounding box center [288, 26] width 16 height 7
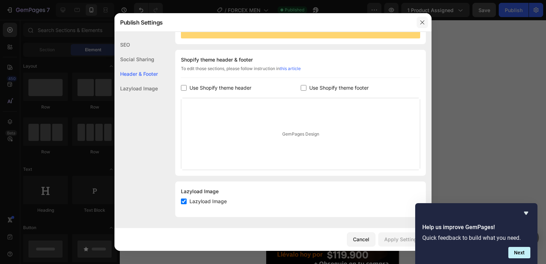
click at [421, 24] on icon "button" at bounding box center [422, 23] width 6 height 6
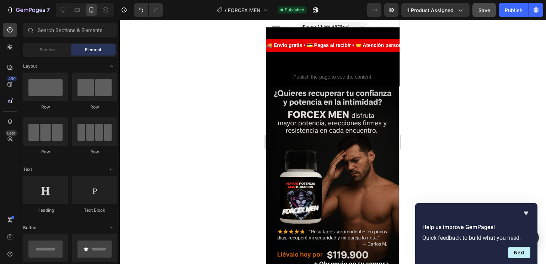
scroll to position [213, 0]
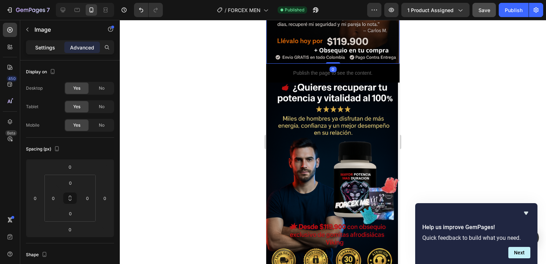
click at [47, 50] on p "Settings" at bounding box center [45, 47] width 20 height 7
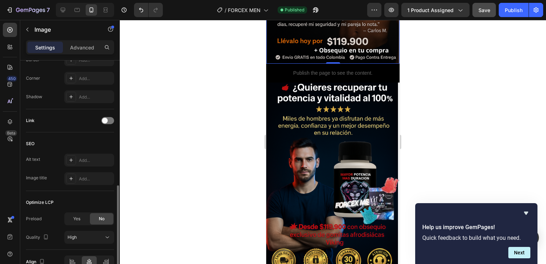
scroll to position [312, 0]
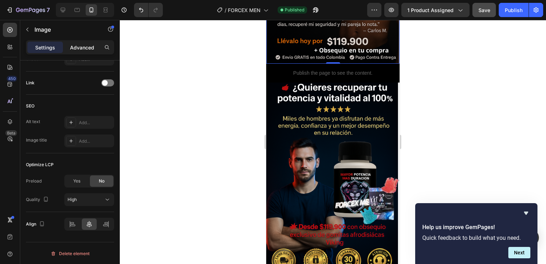
click at [80, 47] on p "Advanced" at bounding box center [82, 47] width 24 height 7
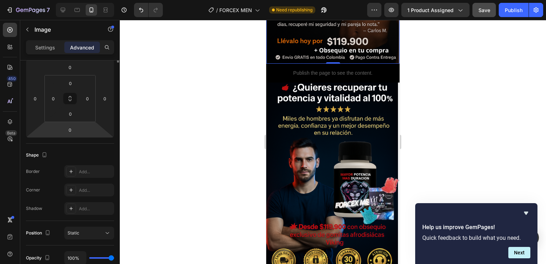
scroll to position [0, 0]
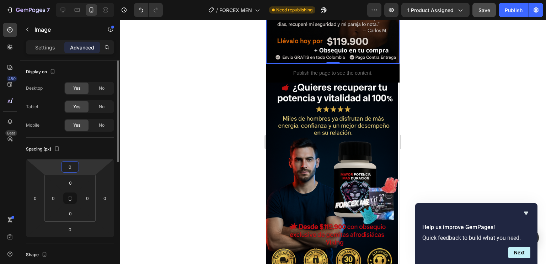
click at [74, 169] on input "0" at bounding box center [70, 166] width 14 height 11
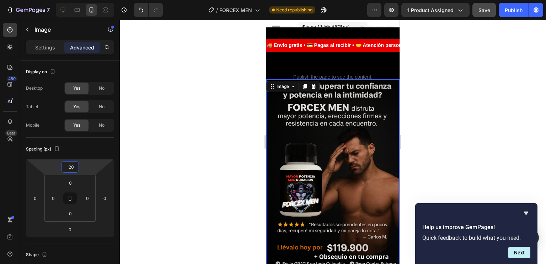
type input "-20"
click at [485, 14] on button "Save" at bounding box center [483, 10] width 23 height 14
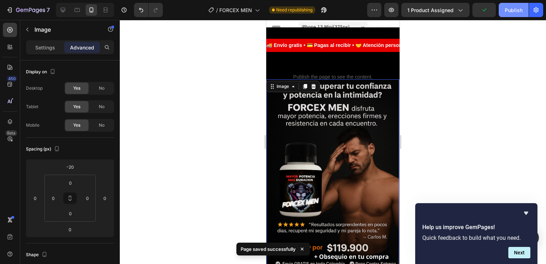
click at [509, 9] on div "Publish" at bounding box center [513, 9] width 18 height 7
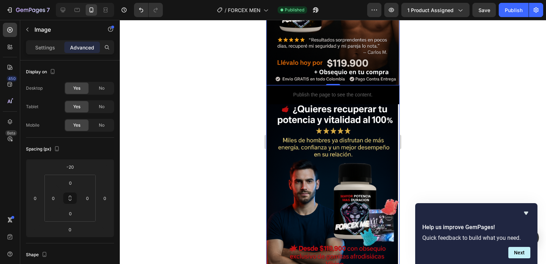
scroll to position [193, 0]
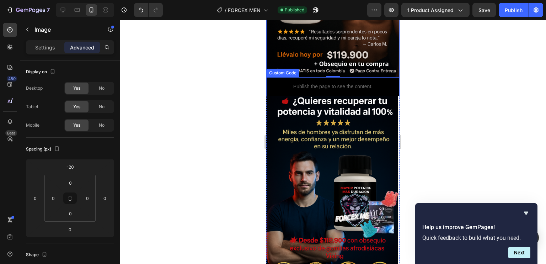
click at [336, 83] on p "Publish the page to see the content." at bounding box center [332, 86] width 133 height 7
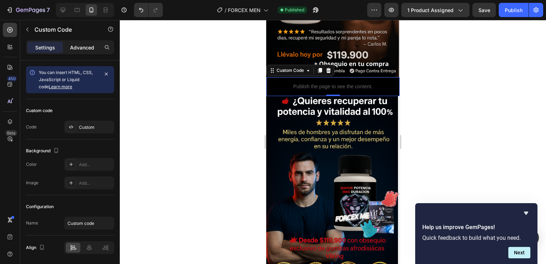
click at [78, 49] on p "Advanced" at bounding box center [82, 47] width 24 height 7
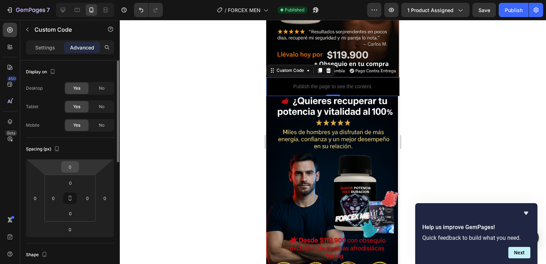
click at [74, 167] on input "0" at bounding box center [70, 166] width 14 height 11
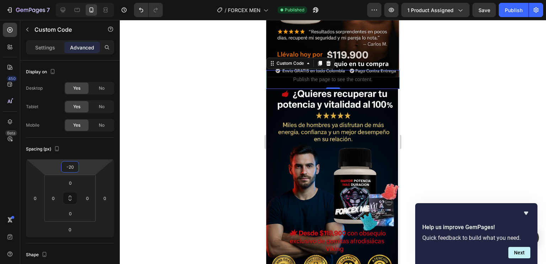
type input "-20"
click at [443, 123] on div at bounding box center [333, 142] width 426 height 244
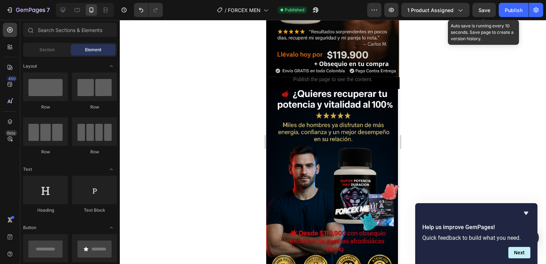
click at [480, 13] on div "Save" at bounding box center [484, 9] width 12 height 7
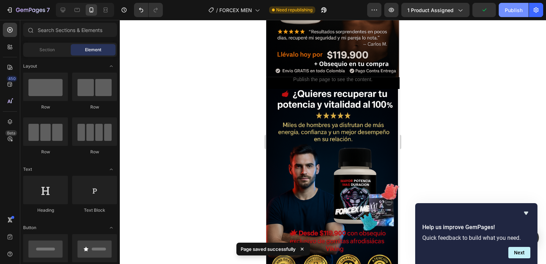
click at [516, 14] on button "Publish" at bounding box center [513, 10] width 30 height 14
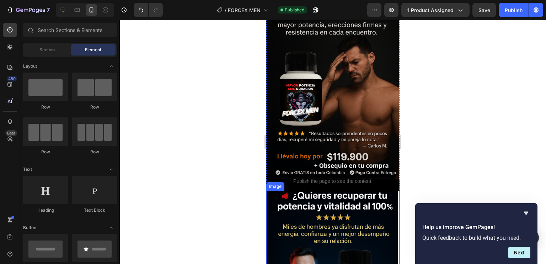
scroll to position [90, 0]
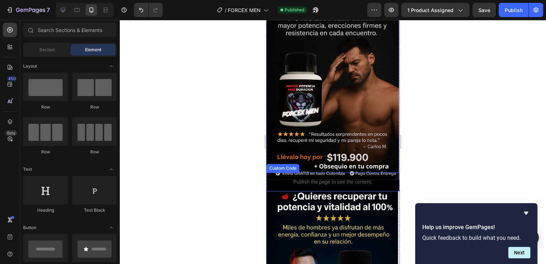
click at [329, 178] on p "Publish the page to see the content." at bounding box center [332, 181] width 133 height 7
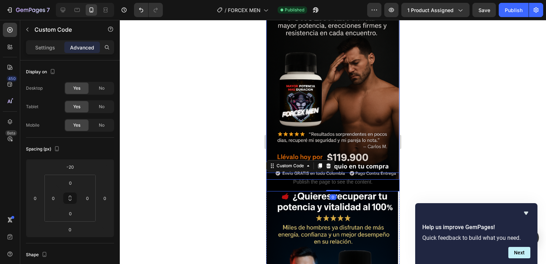
click at [363, 161] on img at bounding box center [332, 84] width 133 height 190
click at [360, 172] on div "Publish the page to see the content." at bounding box center [332, 181] width 133 height 19
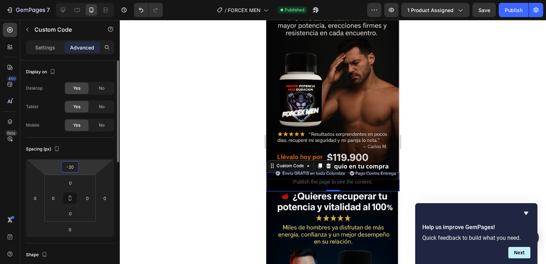
click at [75, 169] on input "-20" at bounding box center [70, 166] width 14 height 11
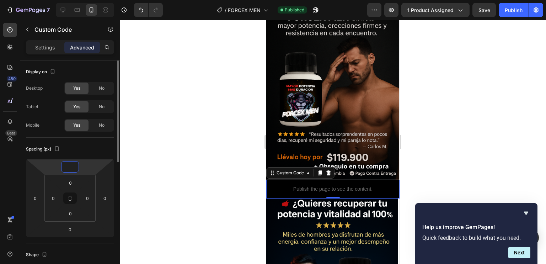
type input "-2"
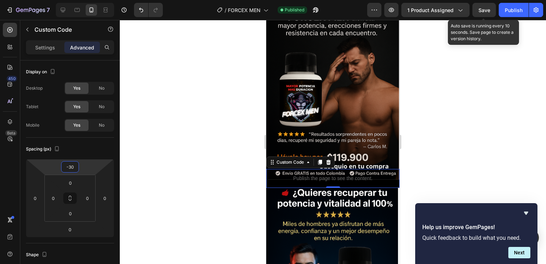
type input "-30"
click at [488, 11] on span "Save" at bounding box center [484, 10] width 12 height 6
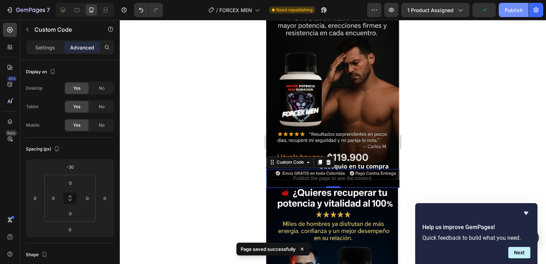
click at [507, 12] on div "Publish" at bounding box center [513, 9] width 18 height 7
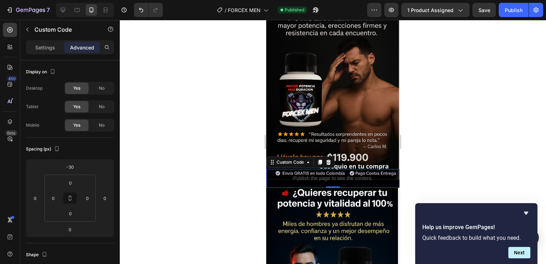
click at [453, 169] on div at bounding box center [333, 142] width 426 height 244
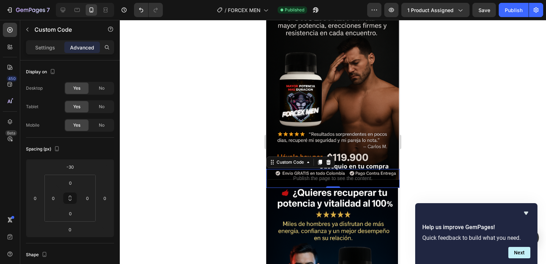
click at [416, 155] on div at bounding box center [333, 142] width 426 height 244
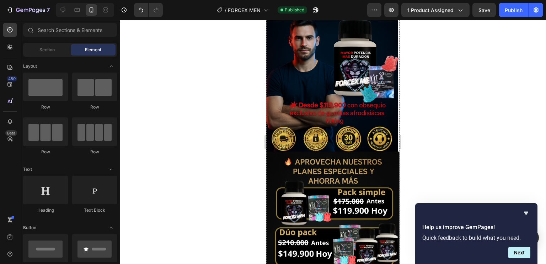
scroll to position [316, 0]
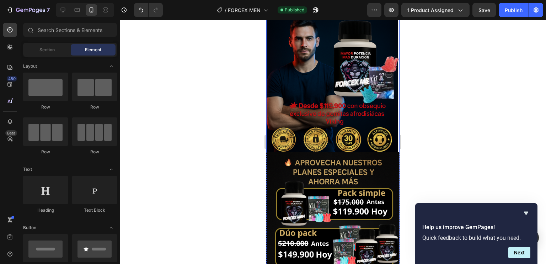
click at [387, 121] on img at bounding box center [332, 57] width 133 height 190
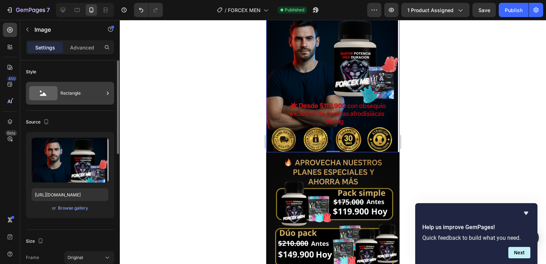
click at [72, 98] on div "Rectangle" at bounding box center [81, 93] width 43 height 16
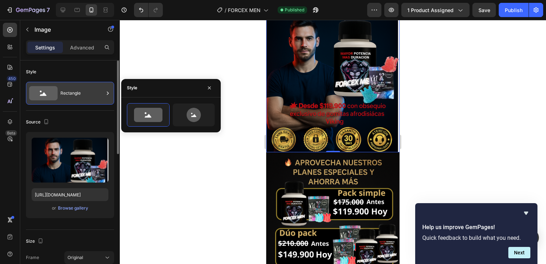
click at [72, 98] on div "Rectangle" at bounding box center [81, 93] width 43 height 16
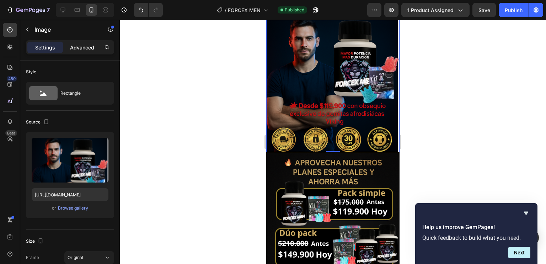
click at [87, 49] on p "Advanced" at bounding box center [82, 47] width 24 height 7
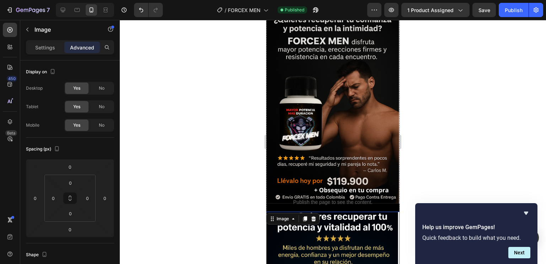
scroll to position [0, 0]
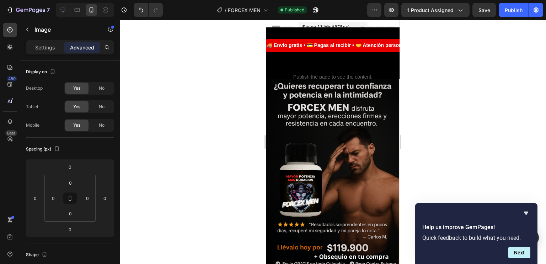
click at [380, 128] on img at bounding box center [332, 174] width 133 height 190
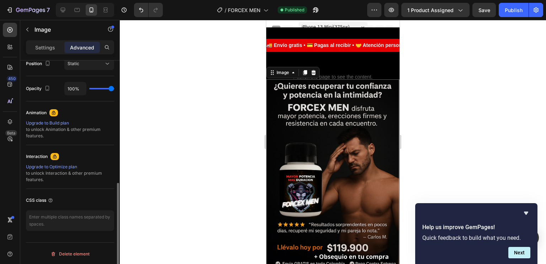
scroll to position [269, 0]
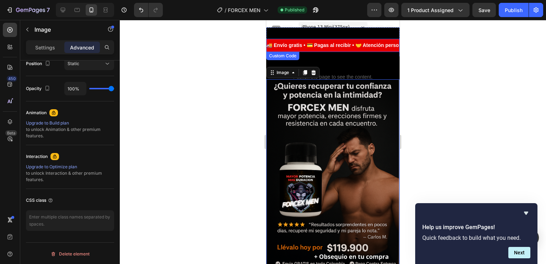
click at [329, 43] on div "🚚 Envío gratis • 💳 Pagas al recibir • 🤝 Atención personalizada • ✅ Producto ori…" at bounding box center [331, 45] width 133 height 7
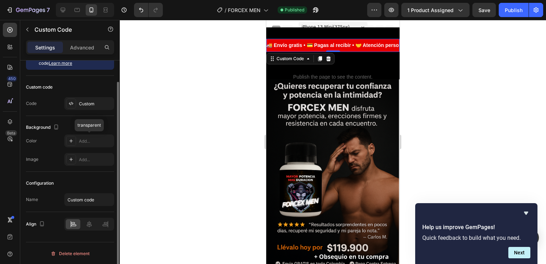
scroll to position [0, 0]
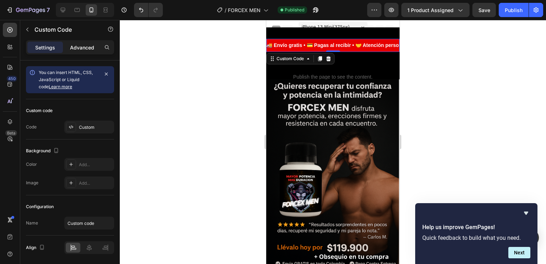
click at [84, 47] on p "Advanced" at bounding box center [82, 47] width 24 height 7
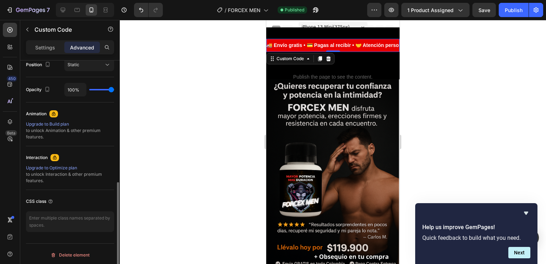
scroll to position [269, 0]
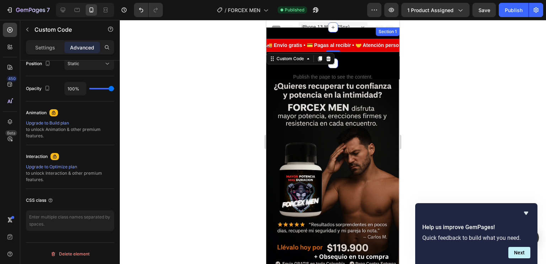
click at [355, 32] on div "🚚 Envío gratis • 💳 Pagas al recibir • 🤝 Atención personalizada • ✅ Producto ori…" at bounding box center [332, 45] width 133 height 36
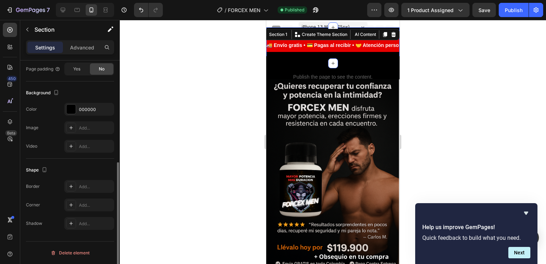
scroll to position [0, 0]
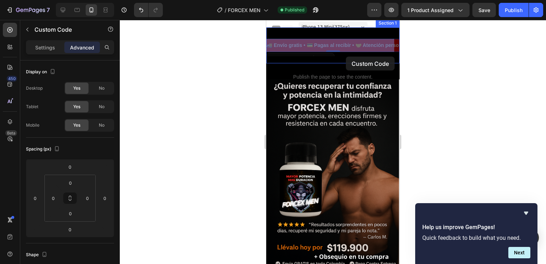
drag, startPoint x: 346, startPoint y: 47, endPoint x: 346, endPoint y: 56, distance: 9.9
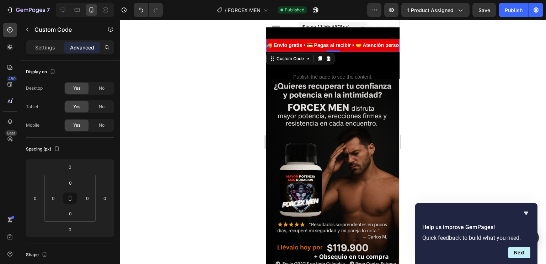
click at [426, 79] on div at bounding box center [333, 142] width 426 height 244
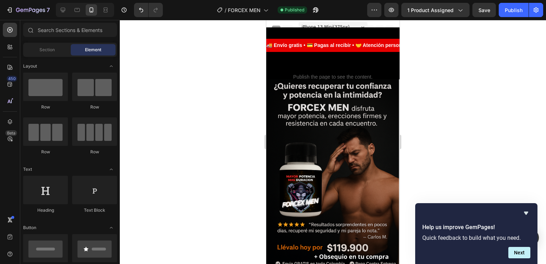
click at [351, 25] on div "iPhone 13 Mini ( 375 px)" at bounding box center [332, 27] width 69 height 11
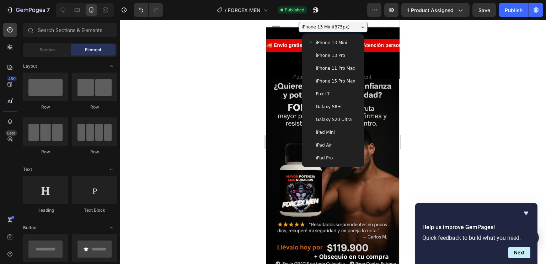
click at [347, 54] on div "iPhone 13 Pro" at bounding box center [332, 55] width 51 height 7
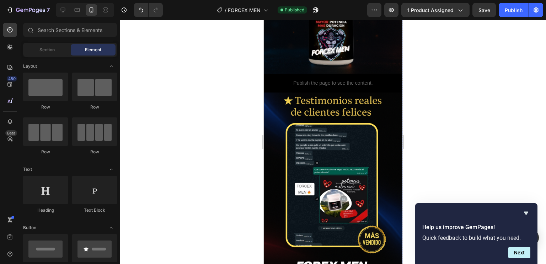
scroll to position [1035, 0]
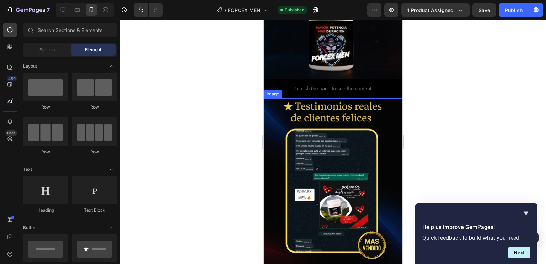
click at [334, 120] on img at bounding box center [332, 197] width 139 height 198
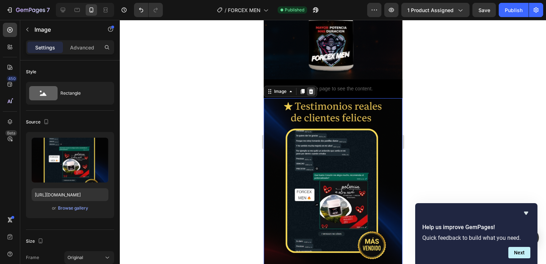
click at [312, 89] on icon at bounding box center [310, 91] width 5 height 5
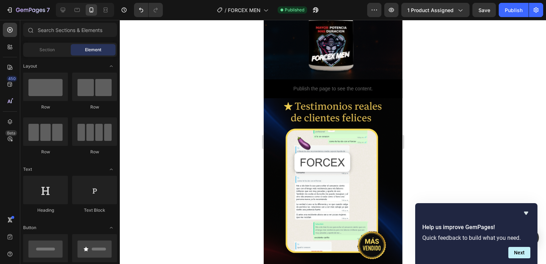
click at [313, 98] on img at bounding box center [332, 197] width 139 height 198
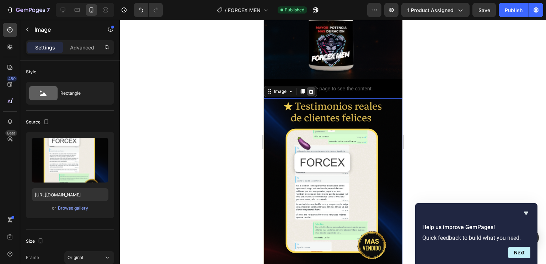
click at [308, 88] on icon at bounding box center [311, 91] width 6 height 6
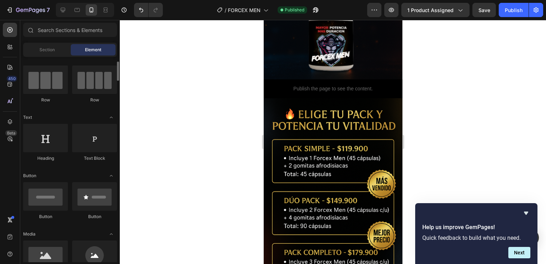
scroll to position [0, 0]
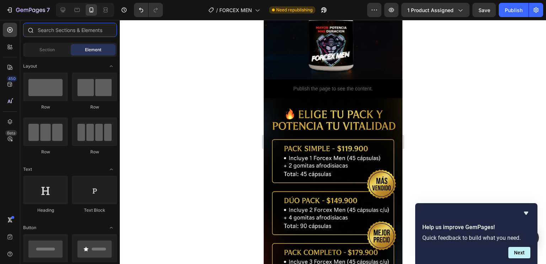
click at [71, 30] on input "text" at bounding box center [70, 30] width 94 height 14
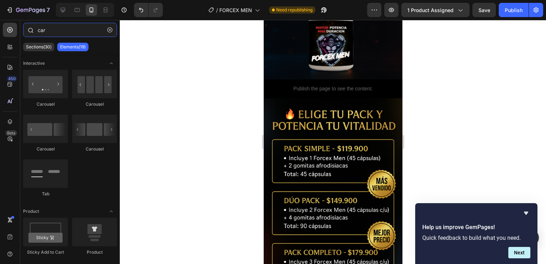
type input "carr"
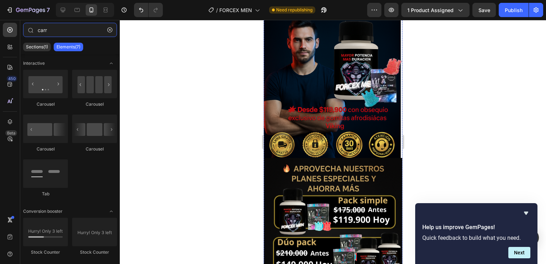
scroll to position [324, 0]
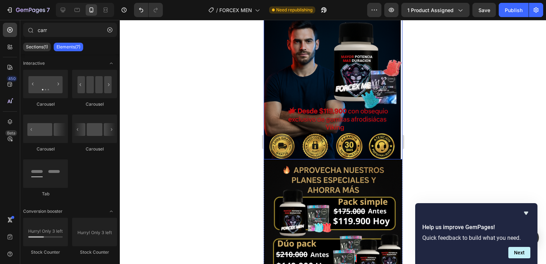
click at [326, 136] on img at bounding box center [332, 60] width 139 height 198
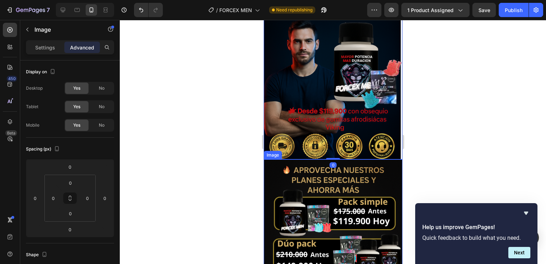
click at [302, 159] on img at bounding box center [332, 258] width 139 height 198
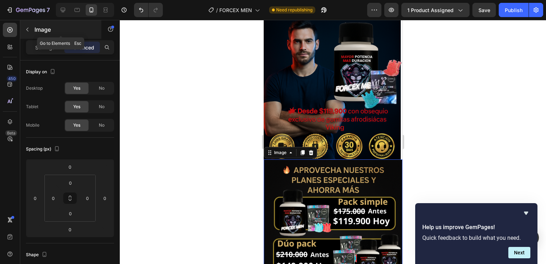
click at [31, 28] on button "button" at bounding box center [27, 29] width 11 height 11
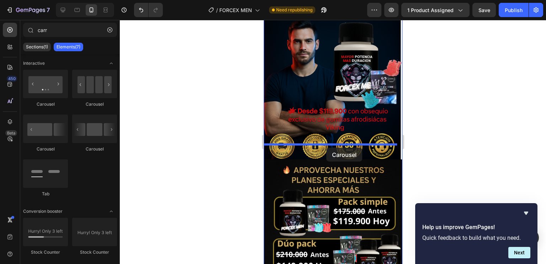
drag, startPoint x: 314, startPoint y: 110, endPoint x: 326, endPoint y: 147, distance: 39.1
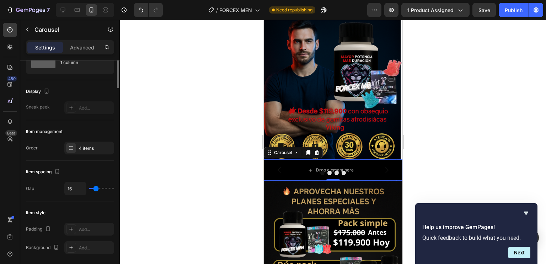
scroll to position [0, 0]
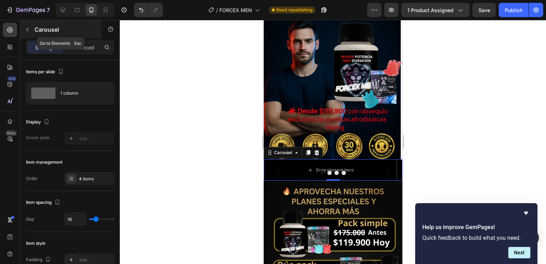
click at [27, 29] on icon "button" at bounding box center [28, 30] width 6 height 6
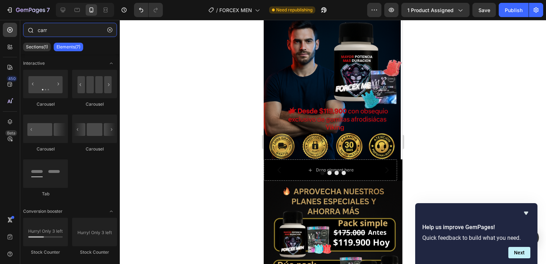
drag, startPoint x: 63, startPoint y: 27, endPoint x: 21, endPoint y: 33, distance: 42.5
click at [21, 33] on div "carr" at bounding box center [69, 31] width 99 height 17
click at [112, 29] on icon "button" at bounding box center [109, 29] width 5 height 5
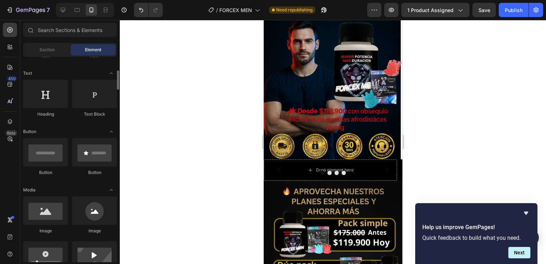
scroll to position [101, 0]
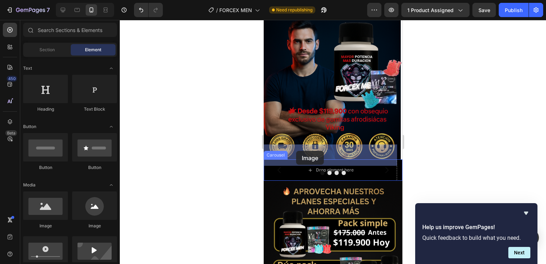
drag, startPoint x: 315, startPoint y: 235, endPoint x: 296, endPoint y: 151, distance: 86.7
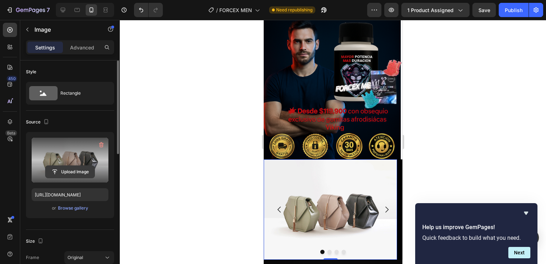
click at [69, 169] on input "file" at bounding box center [69, 172] width 49 height 12
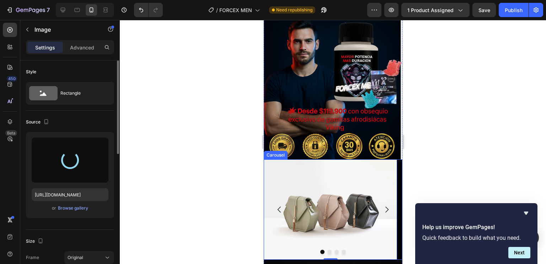
type input "[URL][DOMAIN_NAME]"
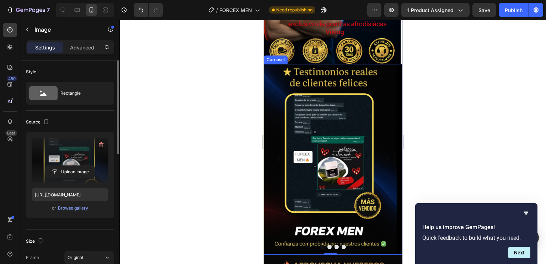
scroll to position [420, 0]
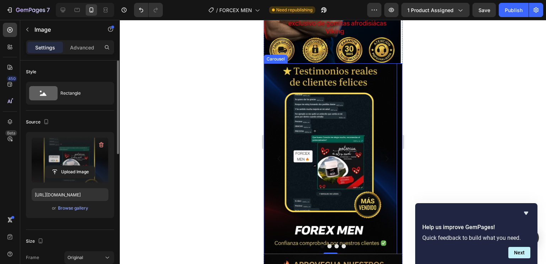
click at [384, 154] on icon "Carousel Next Arrow" at bounding box center [386, 158] width 9 height 9
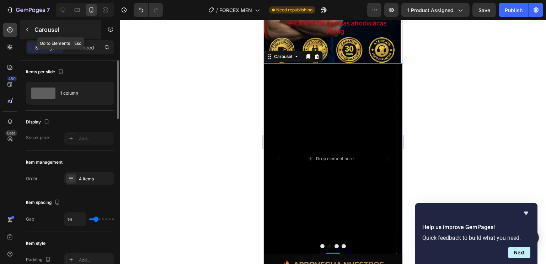
click at [30, 28] on icon "button" at bounding box center [28, 30] width 6 height 6
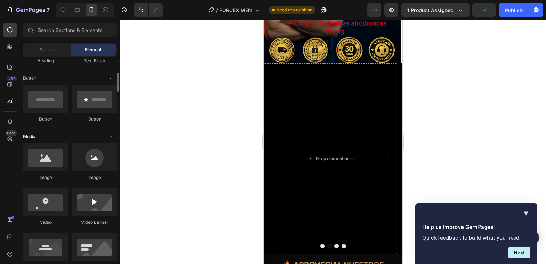
scroll to position [151, 0]
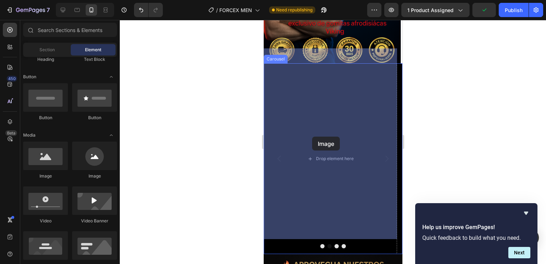
drag, startPoint x: 318, startPoint y: 175, endPoint x: 326, endPoint y: 141, distance: 34.5
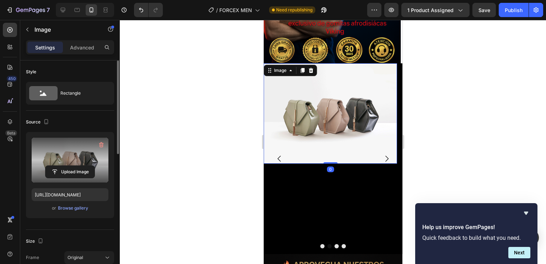
click at [71, 159] on label at bounding box center [70, 159] width 77 height 45
click at [71, 166] on input "file" at bounding box center [69, 172] width 49 height 12
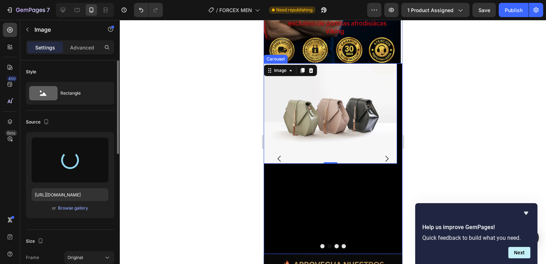
type input "[URL][DOMAIN_NAME]"
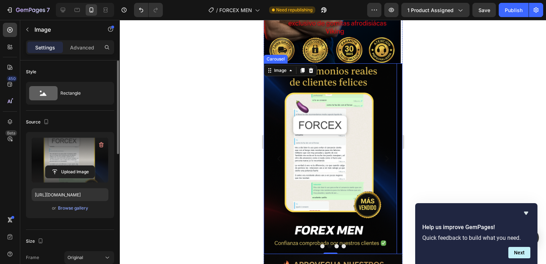
click at [386, 148] on button "Carousel Next Arrow" at bounding box center [386, 158] width 20 height 20
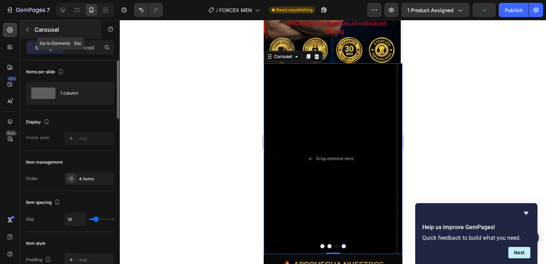
click at [27, 30] on icon "button" at bounding box center [28, 30] width 6 height 6
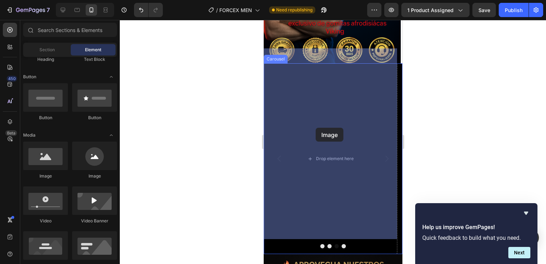
drag, startPoint x: 310, startPoint y: 184, endPoint x: 315, endPoint y: 128, distance: 56.7
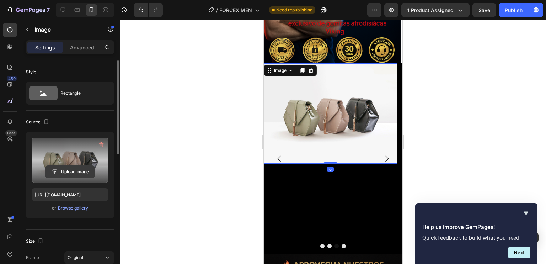
click at [69, 170] on input "file" at bounding box center [69, 172] width 49 height 12
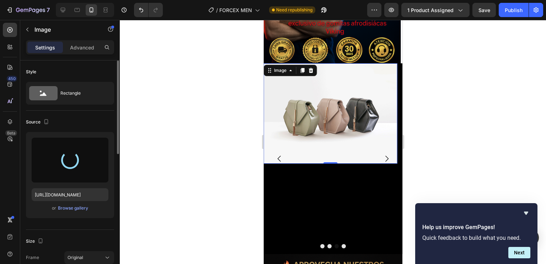
type input "[URL][DOMAIN_NAME]"
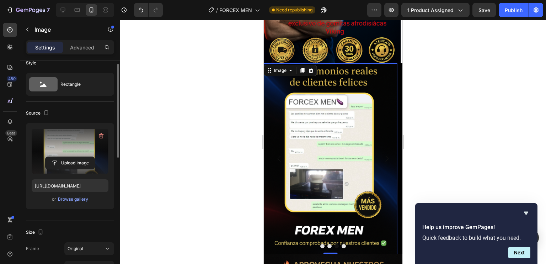
scroll to position [0, 0]
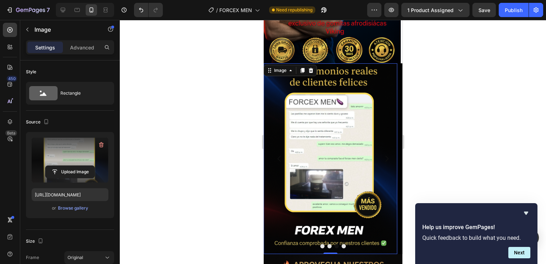
click at [394, 132] on img at bounding box center [329, 158] width 133 height 190
click at [391, 135] on img at bounding box center [329, 158] width 133 height 190
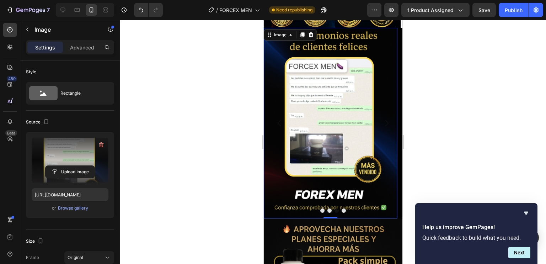
scroll to position [455, 0]
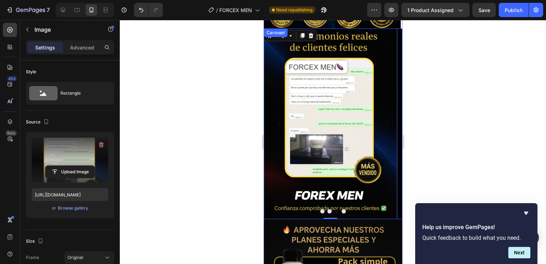
click at [320, 209] on button "Dot" at bounding box center [322, 211] width 4 height 4
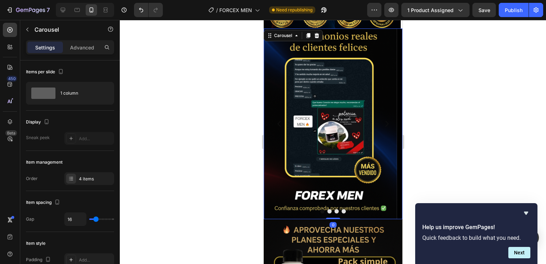
click at [342, 209] on button "Dot" at bounding box center [343, 211] width 4 height 4
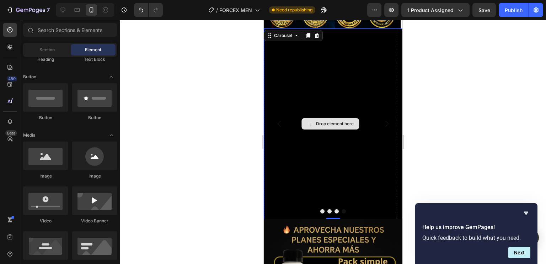
click at [345, 121] on div "Drop element here" at bounding box center [334, 124] width 38 height 6
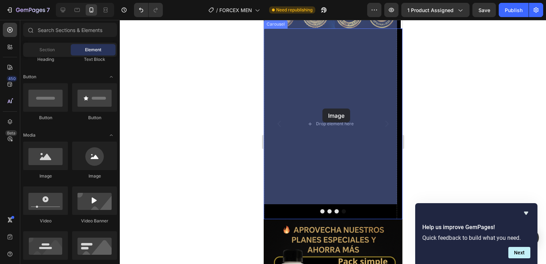
drag, startPoint x: 305, startPoint y: 177, endPoint x: 322, endPoint y: 108, distance: 70.6
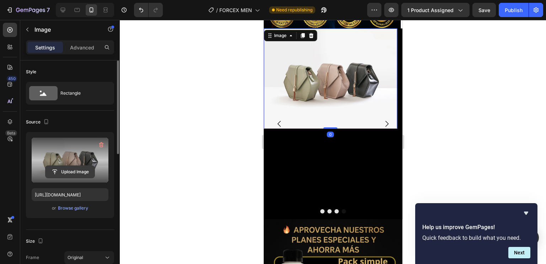
click at [69, 168] on input "file" at bounding box center [69, 172] width 49 height 12
click at [102, 147] on icon "button" at bounding box center [101, 144] width 7 height 7
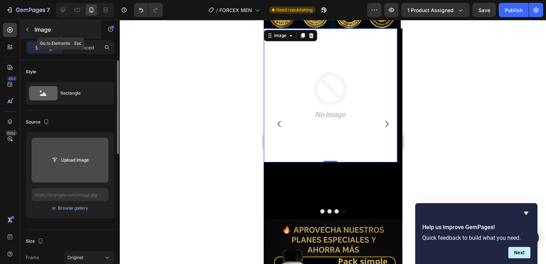
click at [30, 31] on icon "button" at bounding box center [28, 30] width 6 height 6
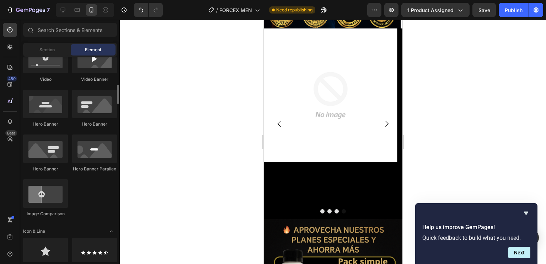
scroll to position [292, 0]
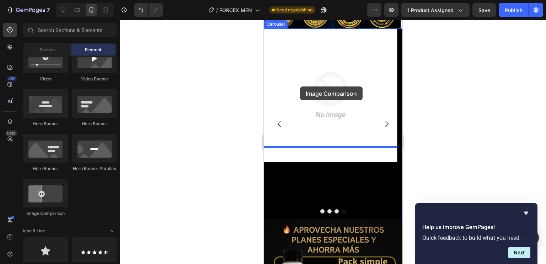
drag, startPoint x: 314, startPoint y: 220, endPoint x: 299, endPoint y: 86, distance: 134.4
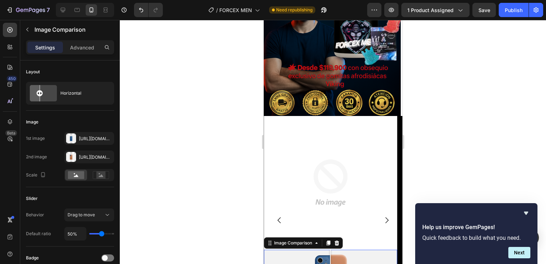
scroll to position [439, 0]
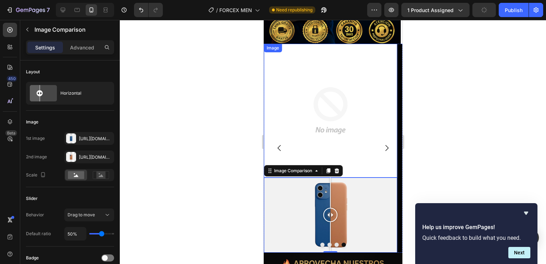
click at [335, 112] on img at bounding box center [329, 110] width 133 height 133
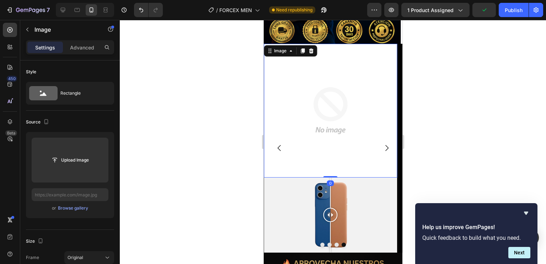
click at [331, 132] on img at bounding box center [329, 110] width 133 height 133
click at [323, 103] on img at bounding box center [329, 110] width 133 height 133
click at [309, 48] on icon at bounding box center [310, 50] width 5 height 5
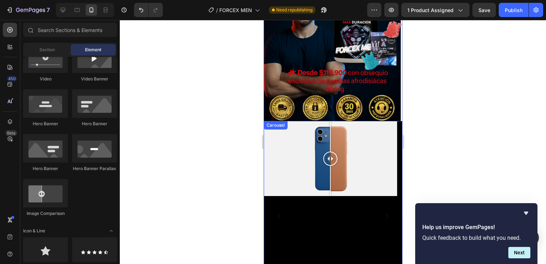
scroll to position [363, 0]
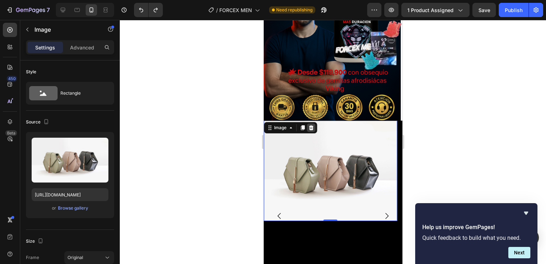
click at [310, 125] on icon at bounding box center [310, 127] width 5 height 5
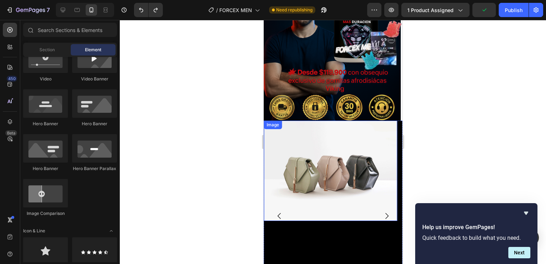
click at [315, 160] on img at bounding box center [329, 170] width 133 height 100
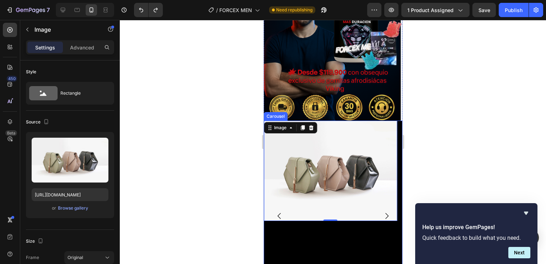
click at [277, 211] on icon "Carousel Back Arrow" at bounding box center [279, 215] width 9 height 9
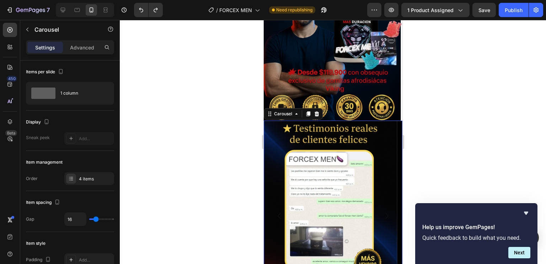
click at [385, 213] on icon "Carousel Next Arrow" at bounding box center [386, 216] width 3 height 6
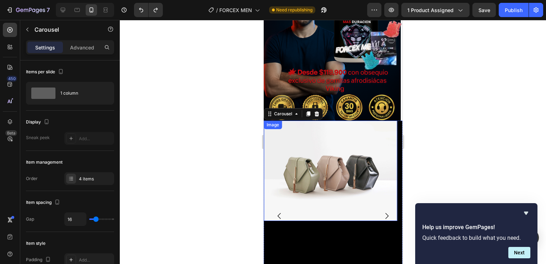
click at [345, 172] on img at bounding box center [329, 170] width 133 height 100
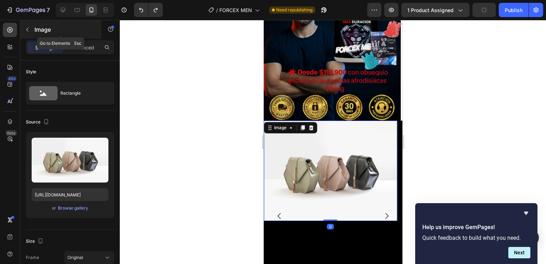
click at [27, 32] on icon "button" at bounding box center [28, 30] width 6 height 6
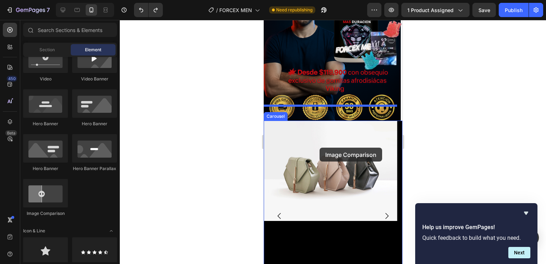
drag, startPoint x: 312, startPoint y: 216, endPoint x: 319, endPoint y: 147, distance: 69.2
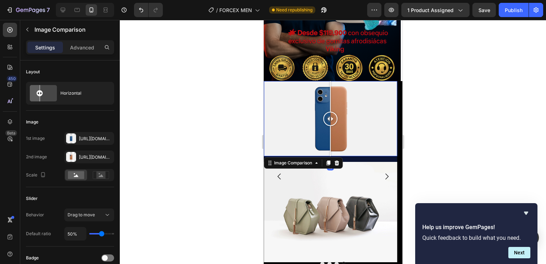
scroll to position [404, 0]
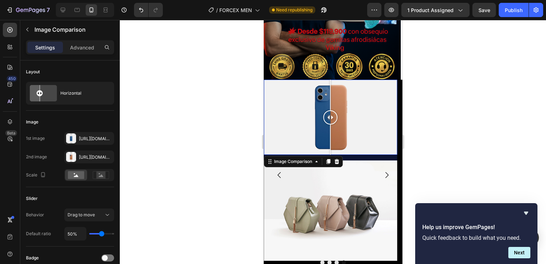
click at [309, 115] on div at bounding box center [329, 117] width 133 height 75
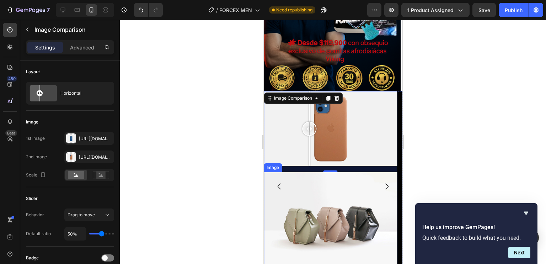
scroll to position [388, 0]
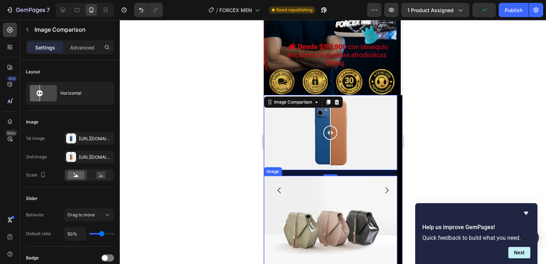
drag, startPoint x: 335, startPoint y: 123, endPoint x: 330, endPoint y: 205, distance: 82.2
click at [330, 205] on div "Image Comparison 16 Image" at bounding box center [329, 190] width 133 height 190
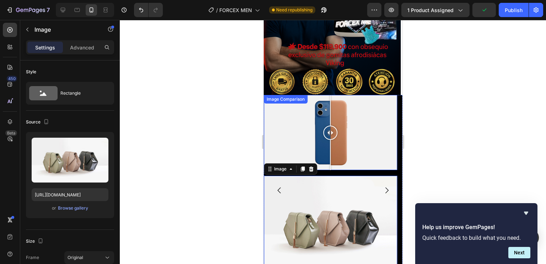
click at [352, 106] on div at bounding box center [329, 132] width 133 height 75
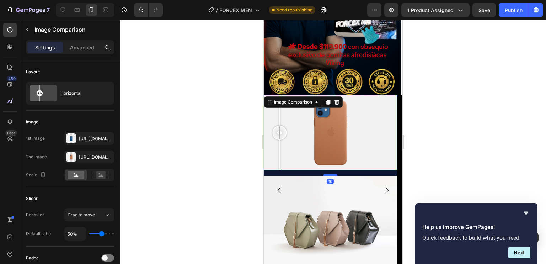
drag, startPoint x: 280, startPoint y: 111, endPoint x: 279, endPoint y: 115, distance: 4.2
click at [279, 115] on div at bounding box center [329, 132] width 133 height 75
click at [270, 103] on div at bounding box center [329, 132] width 133 height 75
click at [317, 132] on div at bounding box center [329, 132] width 133 height 75
click at [338, 99] on icon at bounding box center [336, 102] width 6 height 6
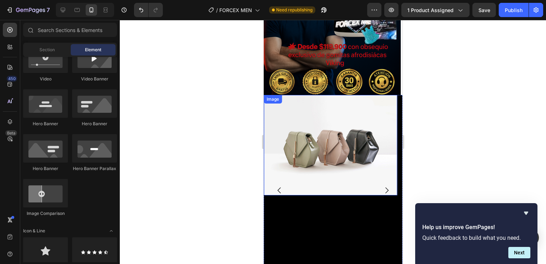
click at [331, 141] on img at bounding box center [329, 145] width 133 height 100
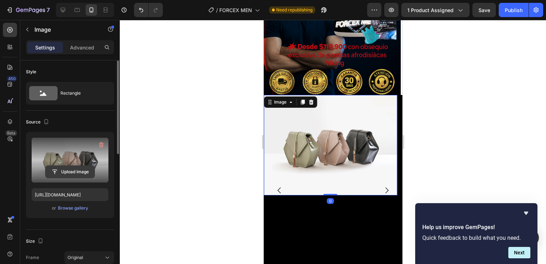
click at [68, 174] on input "file" at bounding box center [69, 172] width 49 height 12
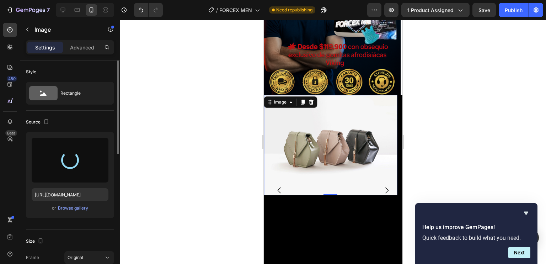
type input "[URL][DOMAIN_NAME]"
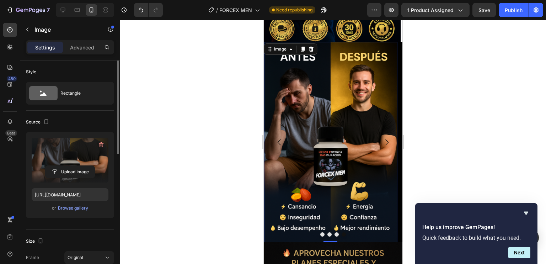
scroll to position [442, 0]
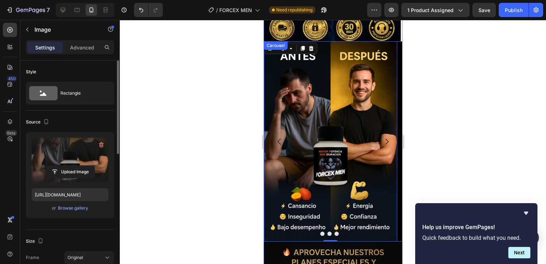
click at [331, 231] on div at bounding box center [332, 233] width 139 height 4
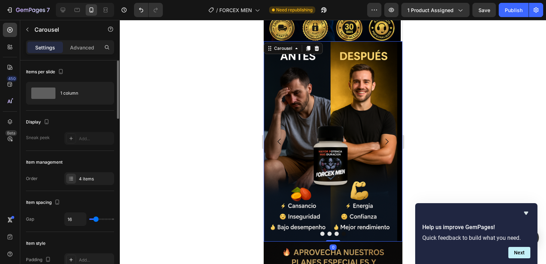
click at [279, 139] on icon "Carousel Back Arrow" at bounding box center [278, 142] width 3 height 6
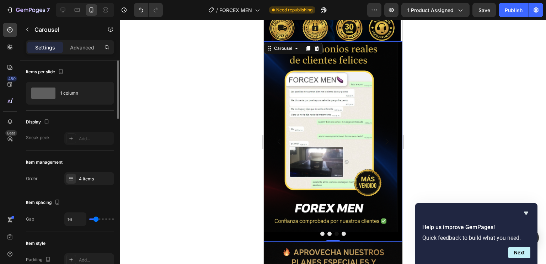
click at [279, 139] on icon "Carousel Back Arrow" at bounding box center [278, 142] width 3 height 6
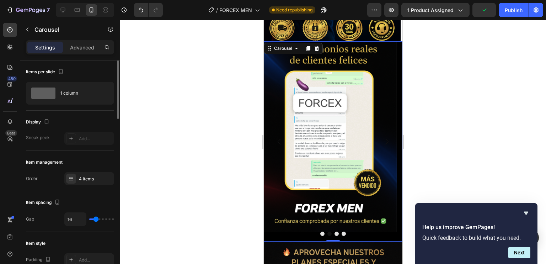
click at [279, 139] on icon "Carousel Back Arrow" at bounding box center [278, 142] width 3 height 6
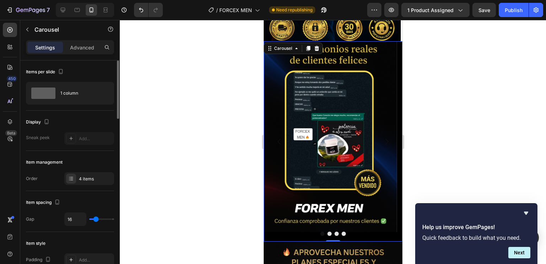
click at [386, 131] on button "Carousel Next Arrow" at bounding box center [386, 141] width 20 height 20
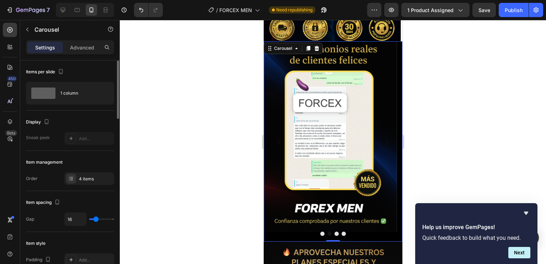
click at [386, 131] on button "Carousel Next Arrow" at bounding box center [386, 141] width 20 height 20
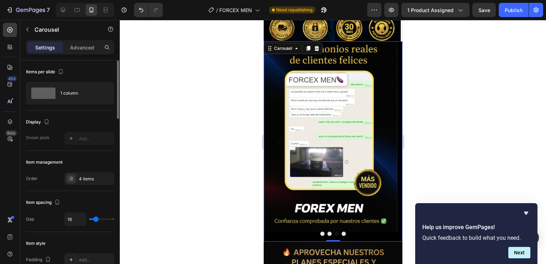
click at [386, 131] on button "Carousel Next Arrow" at bounding box center [386, 141] width 20 height 20
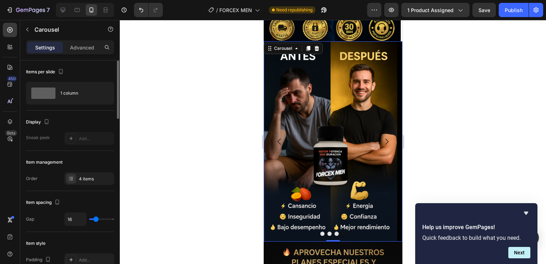
click at [283, 131] on button "Carousel Back Arrow" at bounding box center [279, 141] width 20 height 20
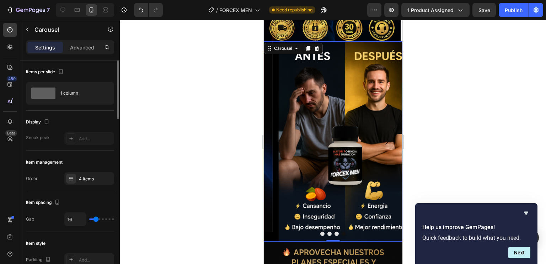
click at [283, 131] on button "Carousel Back Arrow" at bounding box center [279, 141] width 20 height 20
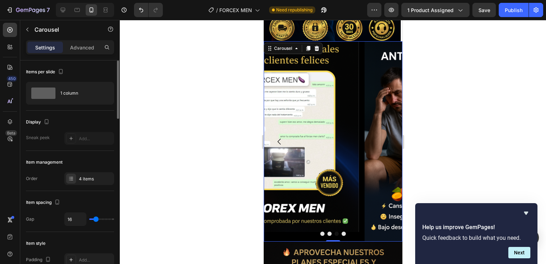
click at [283, 131] on button "Carousel Back Arrow" at bounding box center [279, 141] width 20 height 20
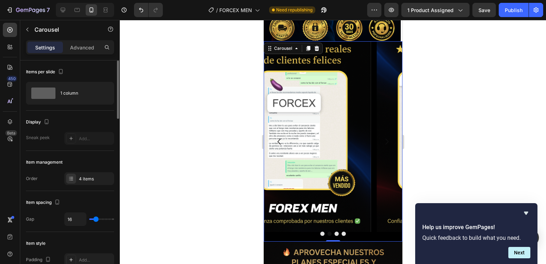
click at [283, 131] on button "Carousel Back Arrow" at bounding box center [279, 141] width 20 height 20
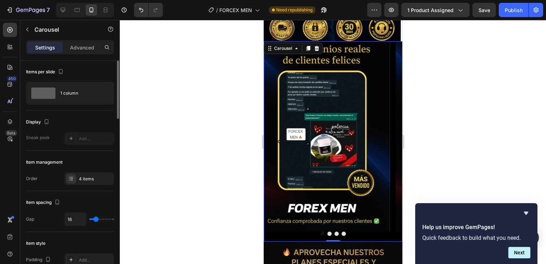
click at [283, 131] on button "Carousel Back Arrow" at bounding box center [279, 141] width 20 height 20
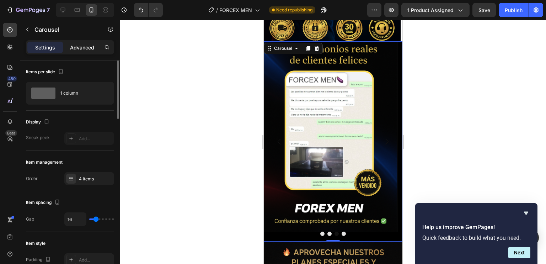
click at [84, 46] on p "Advanced" at bounding box center [82, 47] width 24 height 7
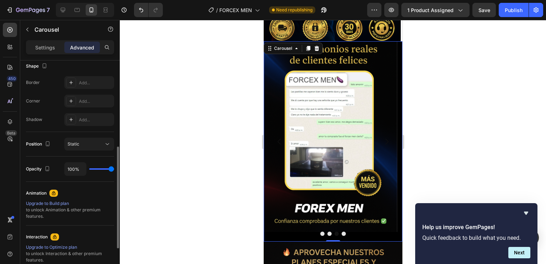
scroll to position [269, 0]
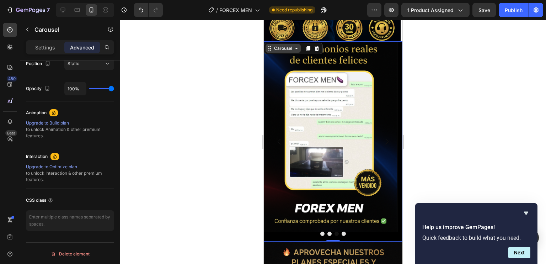
click at [282, 45] on div "Carousel" at bounding box center [282, 48] width 21 height 6
click at [296, 45] on icon at bounding box center [296, 48] width 6 height 6
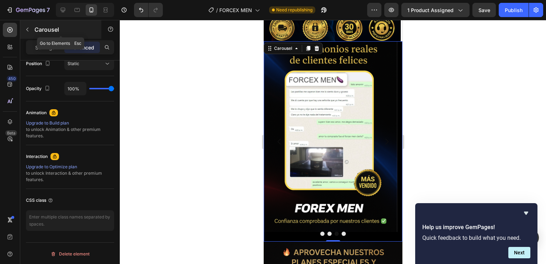
click at [28, 29] on icon "button" at bounding box center [28, 30] width 6 height 6
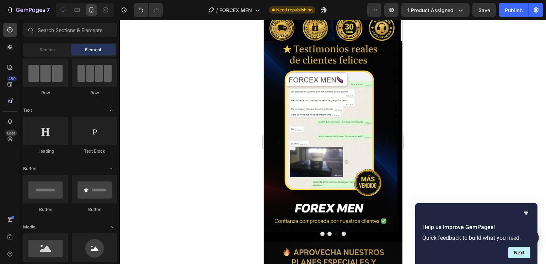
scroll to position [0, 0]
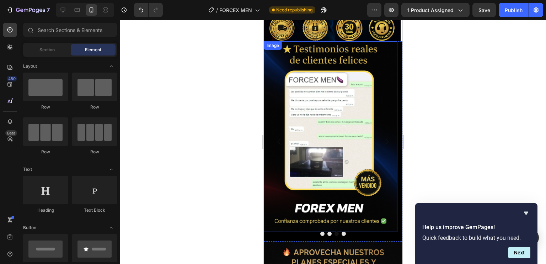
click at [278, 65] on img at bounding box center [329, 136] width 133 height 190
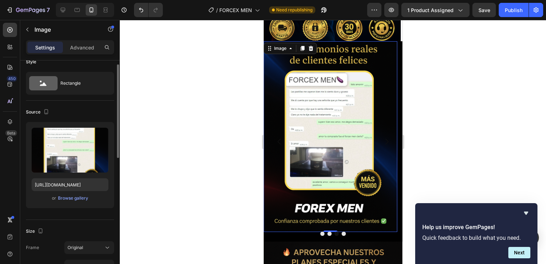
scroll to position [5, 0]
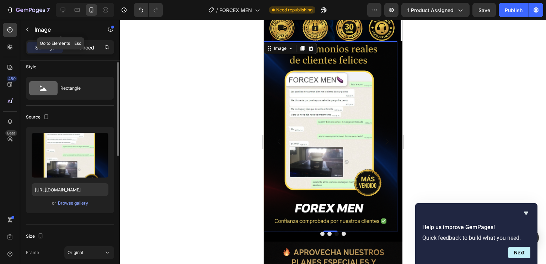
click at [84, 45] on div "Settings Advanced" at bounding box center [70, 47] width 88 height 14
click at [84, 45] on p "Advanced" at bounding box center [82, 47] width 24 height 7
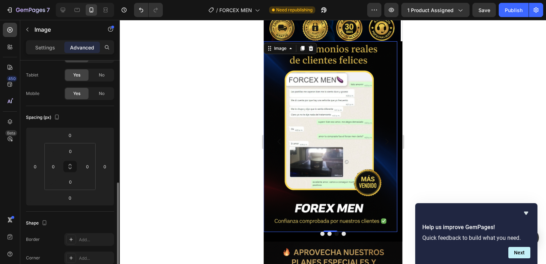
scroll to position [0, 0]
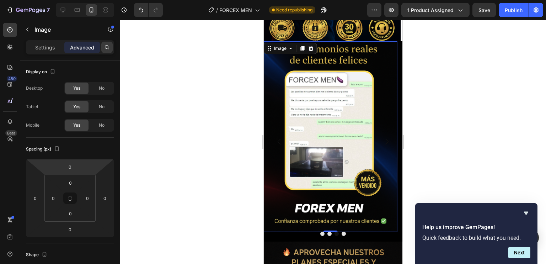
click at [108, 46] on icon at bounding box center [107, 47] width 4 height 4
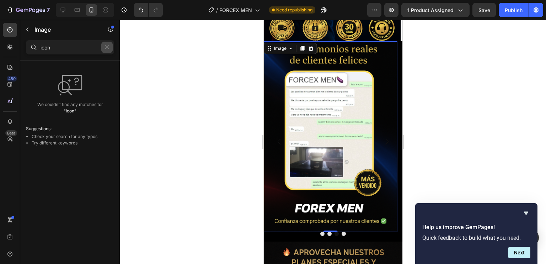
type input "icon"
click at [108, 48] on icon "button" at bounding box center [107, 47] width 4 height 4
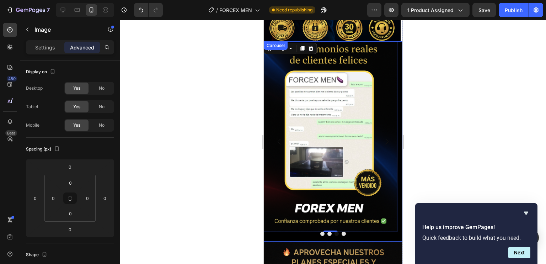
click at [386, 131] on button "Carousel Next Arrow" at bounding box center [386, 141] width 20 height 20
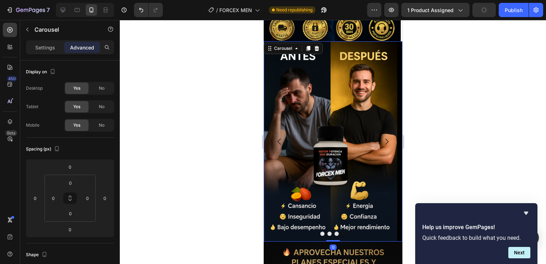
click at [386, 131] on button "Carousel Next Arrow" at bounding box center [386, 141] width 20 height 20
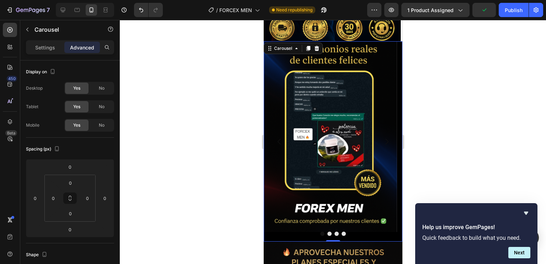
click at [382, 137] on icon "Carousel Next Arrow" at bounding box center [386, 141] width 9 height 9
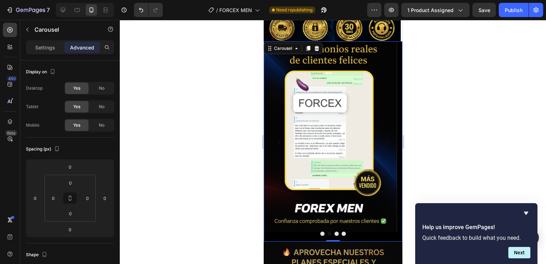
click at [385, 139] on icon "Carousel Next Arrow" at bounding box center [386, 142] width 3 height 6
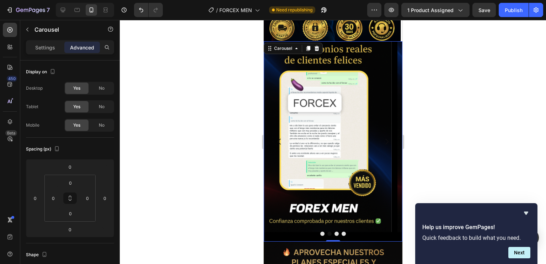
click at [385, 139] on icon "Carousel Next Arrow" at bounding box center [386, 142] width 3 height 6
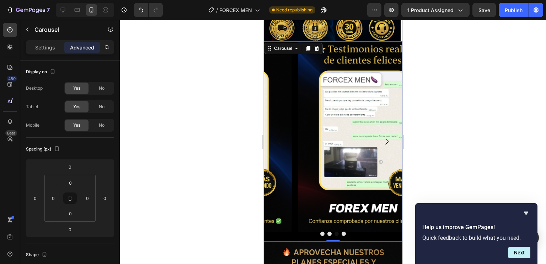
click at [385, 139] on icon "Carousel Next Arrow" at bounding box center [386, 142] width 3 height 6
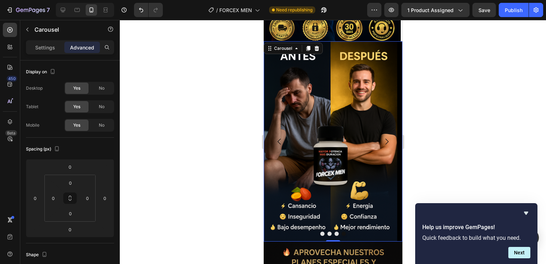
click at [385, 139] on icon "Carousel Next Arrow" at bounding box center [386, 142] width 3 height 6
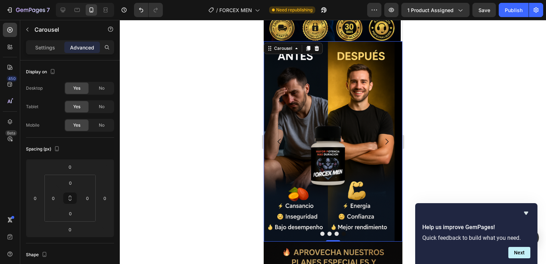
click at [385, 139] on icon "Carousel Next Arrow" at bounding box center [386, 142] width 3 height 6
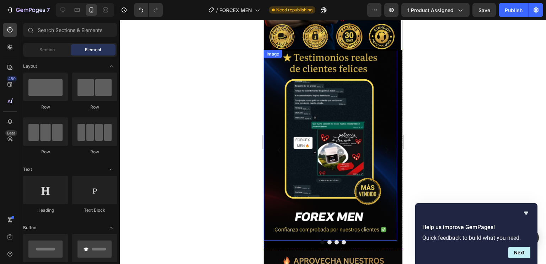
scroll to position [433, 0]
click at [386, 113] on img at bounding box center [329, 145] width 133 height 190
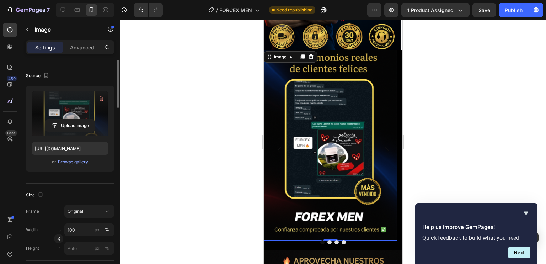
scroll to position [0, 0]
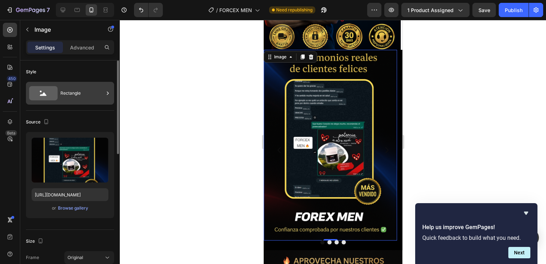
click at [89, 90] on div "Rectangle" at bounding box center [81, 93] width 43 height 16
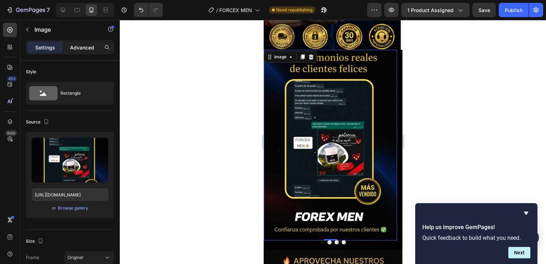
click at [90, 45] on p "Advanced" at bounding box center [82, 47] width 24 height 7
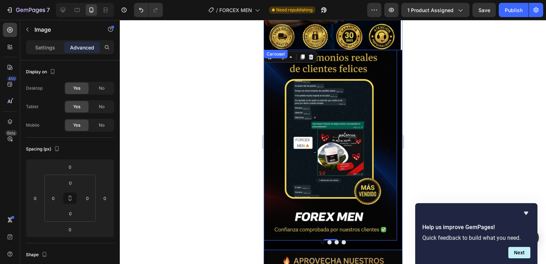
click at [382, 146] on icon "Carousel Next Arrow" at bounding box center [386, 150] width 9 height 9
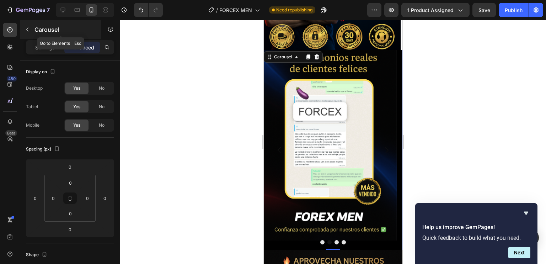
click at [28, 29] on icon "button" at bounding box center [28, 30] width 6 height 6
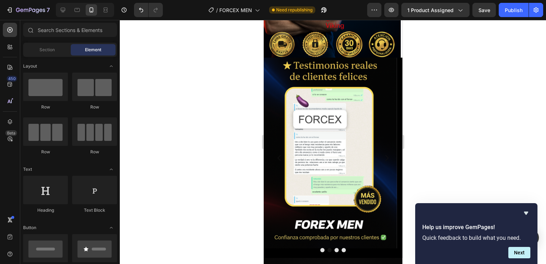
scroll to position [423, 0]
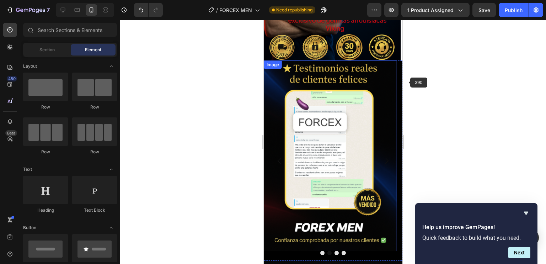
click at [347, 118] on img at bounding box center [329, 155] width 133 height 190
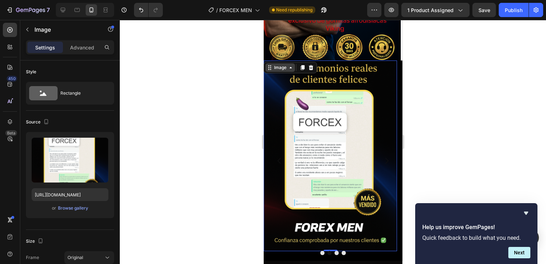
click at [270, 69] on icon at bounding box center [270, 69] width 1 height 1
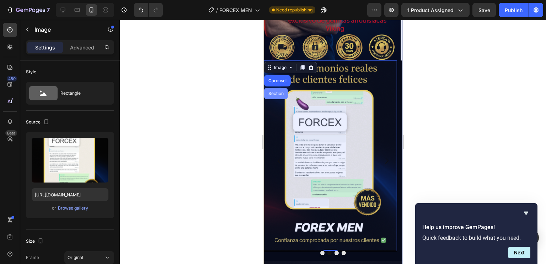
click at [280, 91] on div "Section" at bounding box center [275, 93] width 18 height 4
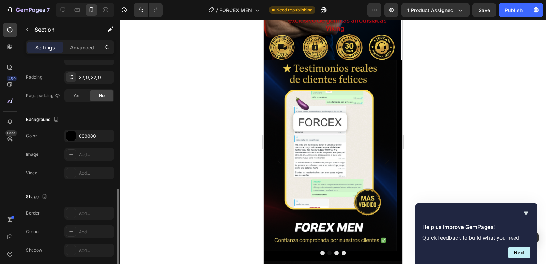
scroll to position [190, 0]
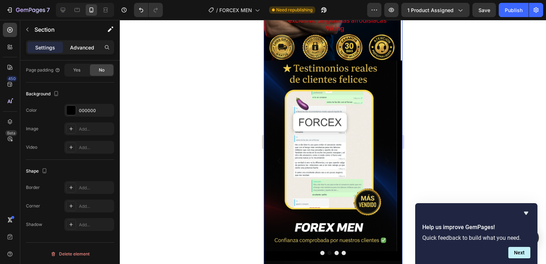
click at [82, 50] on p "Advanced" at bounding box center [82, 47] width 24 height 7
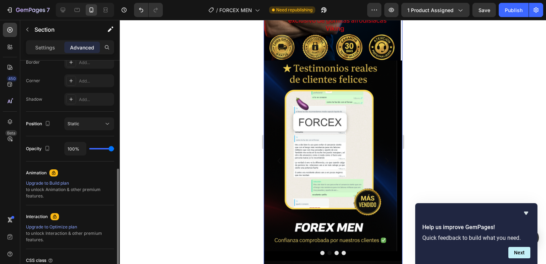
scroll to position [269, 0]
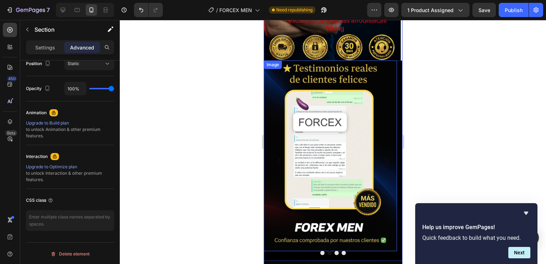
click at [383, 154] on button "Carousel Next Arrow" at bounding box center [386, 161] width 20 height 20
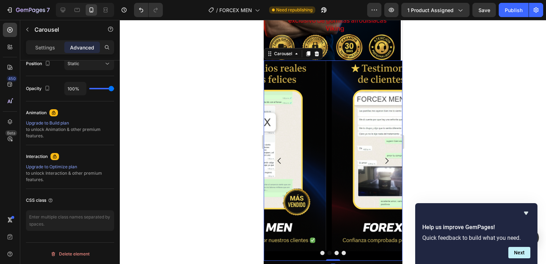
scroll to position [0, 0]
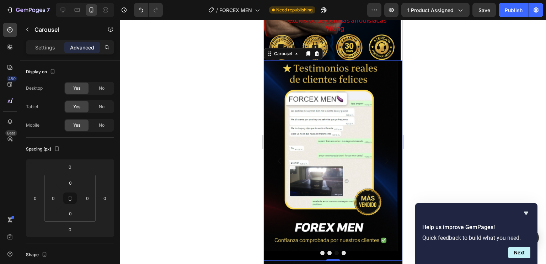
click at [385, 151] on button "Carousel Next Arrow" at bounding box center [386, 161] width 20 height 20
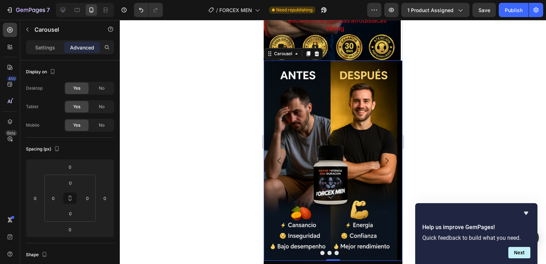
click at [385, 151] on button "Carousel Next Arrow" at bounding box center [386, 161] width 20 height 20
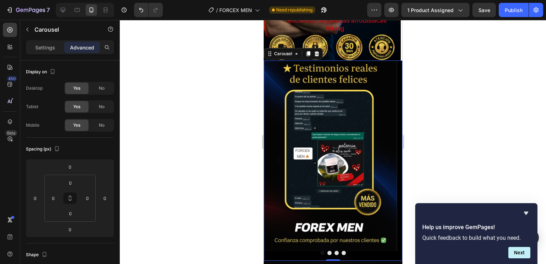
click at [385, 151] on button "Carousel Next Arrow" at bounding box center [386, 161] width 20 height 20
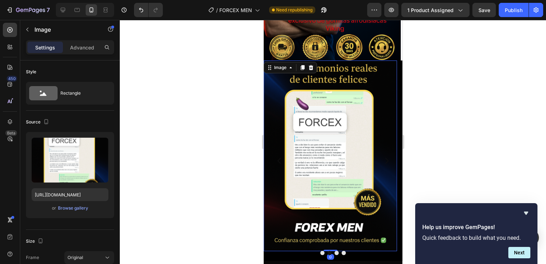
click at [351, 119] on img at bounding box center [329, 155] width 133 height 190
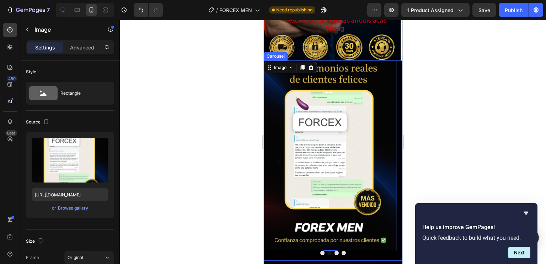
click at [334, 250] on button "Dot" at bounding box center [336, 252] width 4 height 4
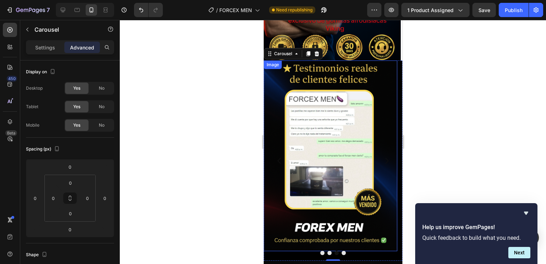
click at [332, 229] on img at bounding box center [329, 155] width 133 height 190
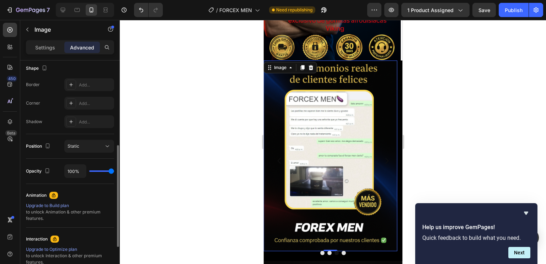
scroll to position [186, 0]
click at [50, 50] on div "Settings" at bounding box center [45, 47] width 36 height 11
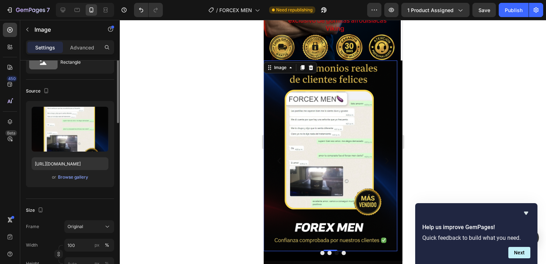
scroll to position [0, 0]
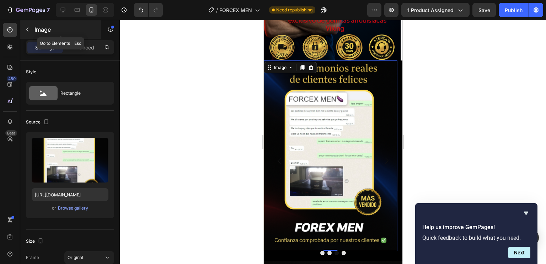
click at [30, 31] on icon "button" at bounding box center [28, 30] width 6 height 6
click at [386, 132] on img at bounding box center [329, 155] width 133 height 190
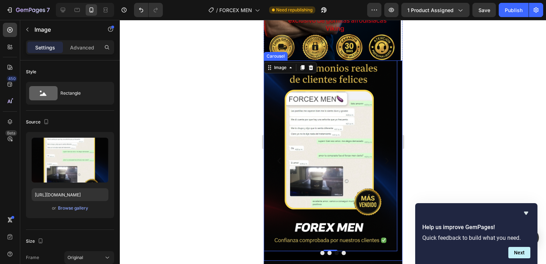
click at [341, 250] on button "Dot" at bounding box center [343, 252] width 4 height 4
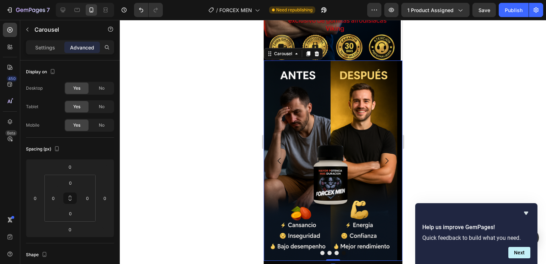
click at [341, 250] on button "Dot" at bounding box center [343, 252] width 4 height 4
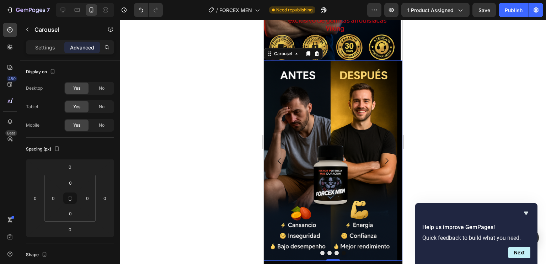
click at [341, 250] on button "Dot" at bounding box center [343, 252] width 4 height 4
click at [334, 250] on button "Dot" at bounding box center [336, 252] width 4 height 4
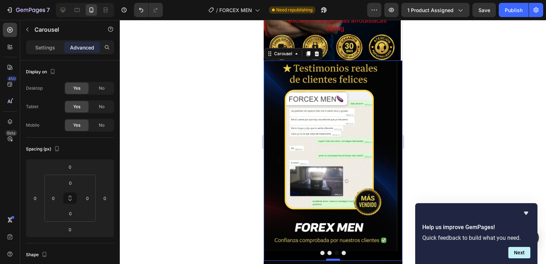
click at [329, 258] on div at bounding box center [332, 259] width 14 height 2
drag, startPoint x: 329, startPoint y: 245, endPoint x: 329, endPoint y: 235, distance: 9.6
click at [329, 235] on div "Image Image Image Image Carousel 0" at bounding box center [332, 160] width 139 height 200
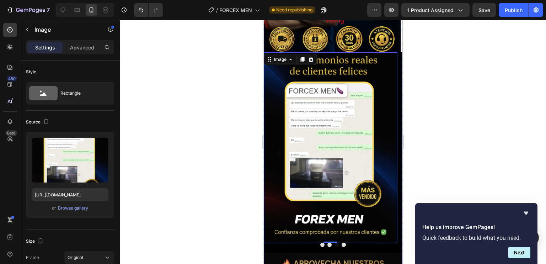
scroll to position [433, 0]
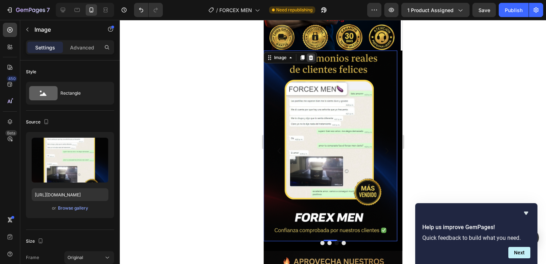
click at [312, 55] on icon at bounding box center [311, 58] width 6 height 6
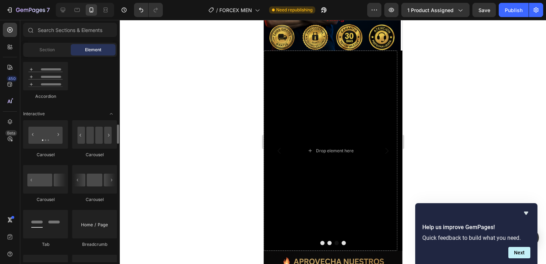
scroll to position [667, 0]
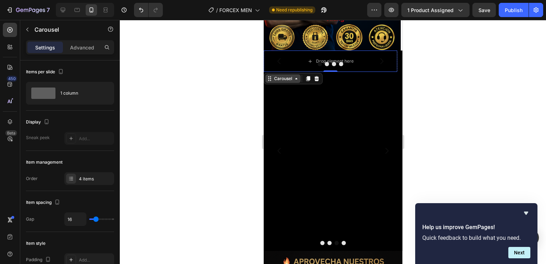
click at [269, 76] on icon at bounding box center [269, 79] width 6 height 6
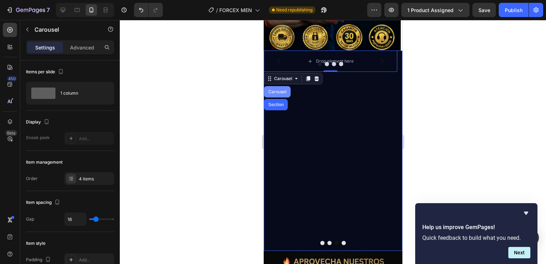
click at [271, 86] on div "Carousel" at bounding box center [277, 91] width 27 height 11
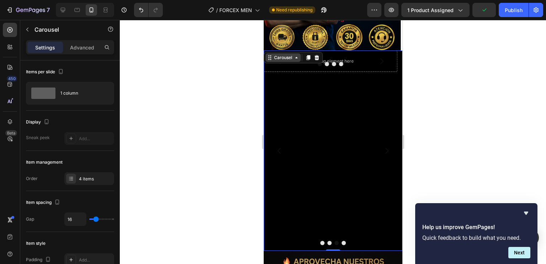
click at [292, 54] on div "Carousel" at bounding box center [282, 57] width 21 height 6
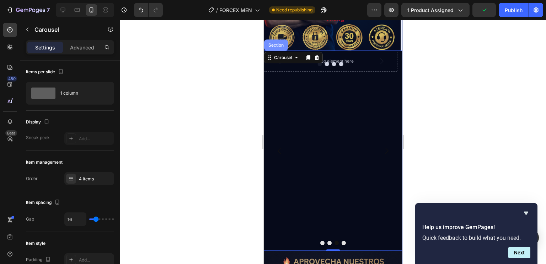
click at [277, 43] on div "Section" at bounding box center [275, 45] width 18 height 4
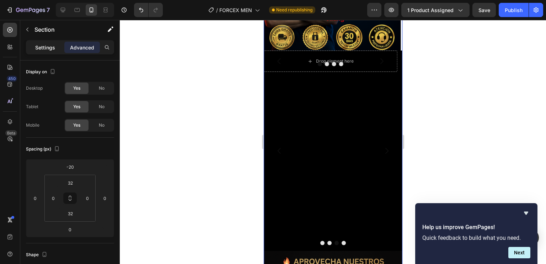
click at [43, 48] on p "Settings" at bounding box center [45, 47] width 20 height 7
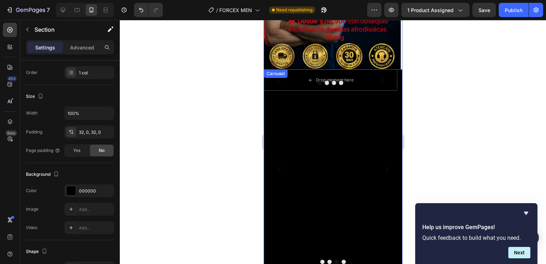
scroll to position [414, 0]
click at [309, 132] on div "Drop element here Drop element here Drop element here Drop element here [GEOGRA…" at bounding box center [329, 169] width 133 height 200
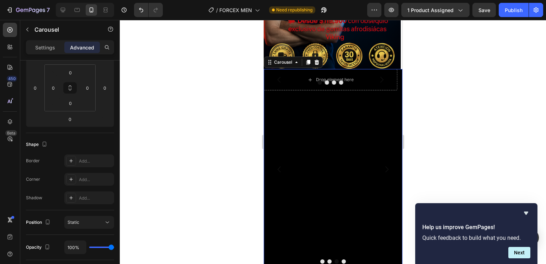
scroll to position [0, 0]
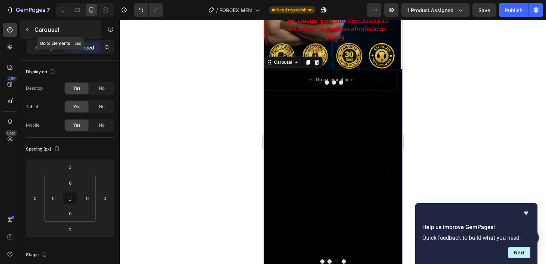
click at [31, 31] on button "button" at bounding box center [27, 29] width 11 height 11
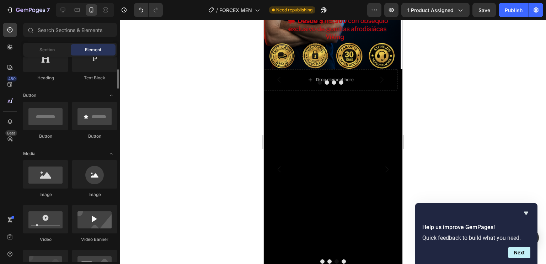
scroll to position [132, 0]
drag, startPoint x: 505, startPoint y: 172, endPoint x: 364, endPoint y: 147, distance: 143.6
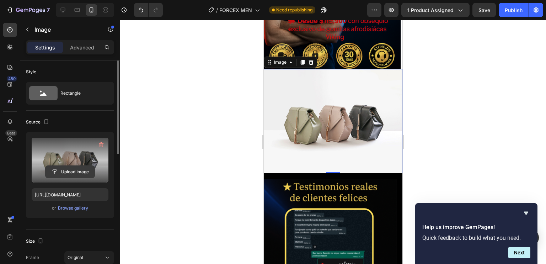
click at [71, 172] on input "file" at bounding box center [69, 172] width 49 height 12
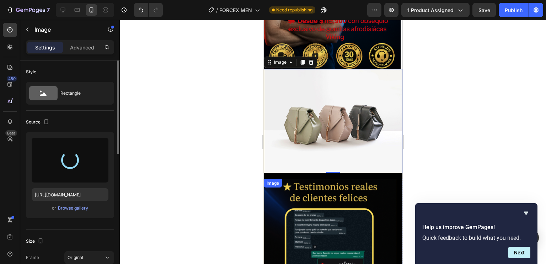
drag, startPoint x: 344, startPoint y: 179, endPoint x: 395, endPoint y: 102, distance: 91.9
click at [395, 102] on div "Image 0 Image Image Drop element here Drop element here Drop element here Drop …" at bounding box center [332, 223] width 139 height 309
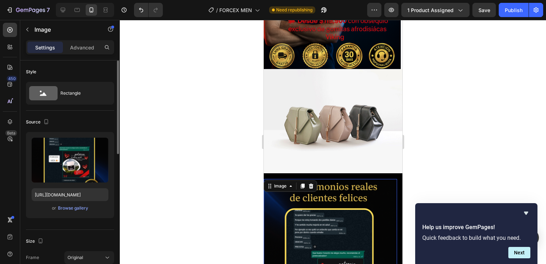
click at [478, 139] on div at bounding box center [333, 142] width 426 height 244
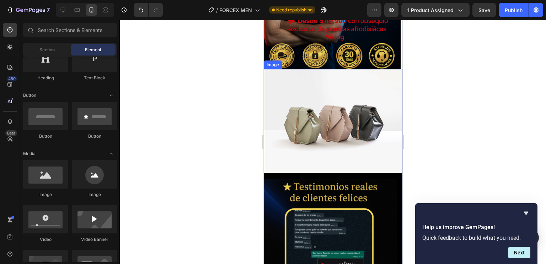
click at [324, 129] on img at bounding box center [332, 121] width 139 height 104
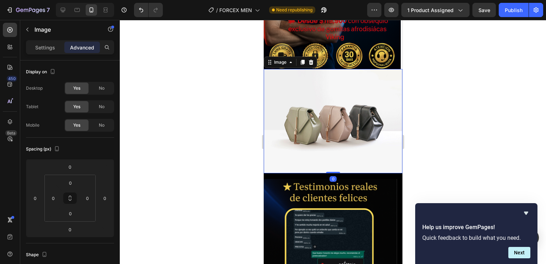
click at [310, 128] on img at bounding box center [332, 121] width 139 height 104
click at [47, 48] on p "Settings" at bounding box center [45, 47] width 20 height 7
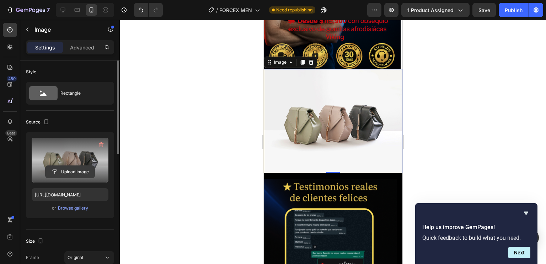
click at [65, 173] on input "file" at bounding box center [69, 172] width 49 height 12
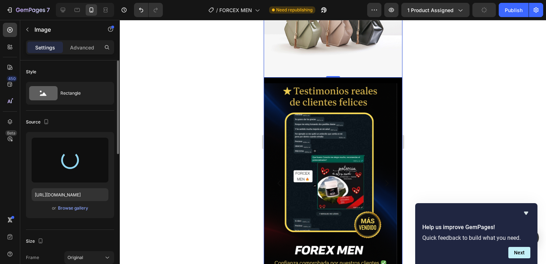
scroll to position [514, 0]
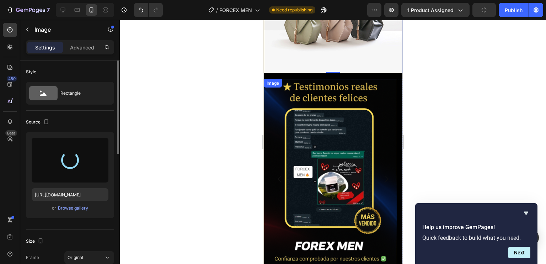
click at [367, 138] on img at bounding box center [329, 174] width 133 height 190
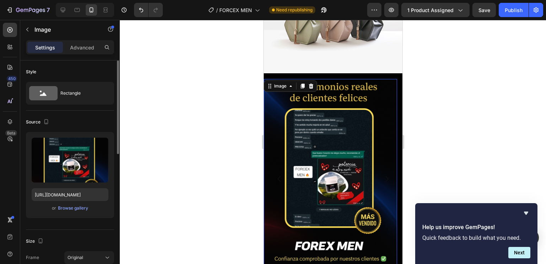
scroll to position [554, 0]
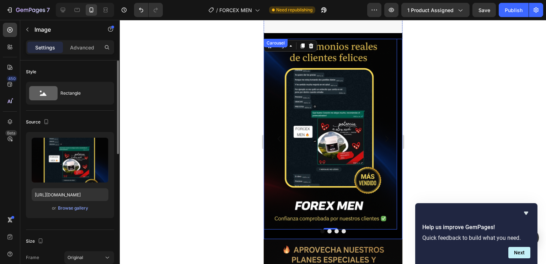
click at [383, 134] on icon "Carousel Next Arrow" at bounding box center [386, 138] width 9 height 9
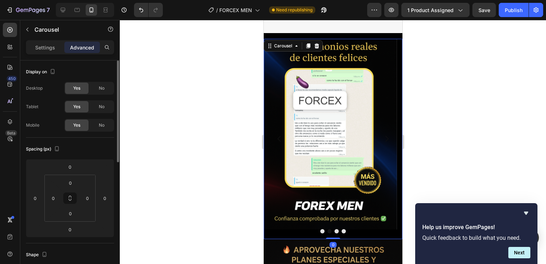
click at [383, 134] on icon "Carousel Next Arrow" at bounding box center [386, 138] width 9 height 9
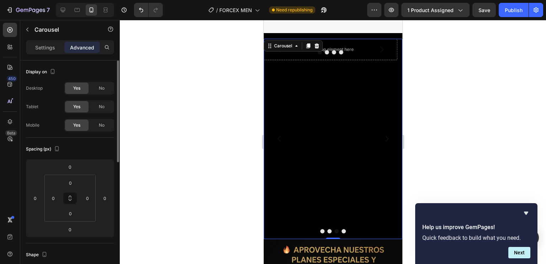
click at [383, 134] on icon "Carousel Next Arrow" at bounding box center [386, 138] width 9 height 9
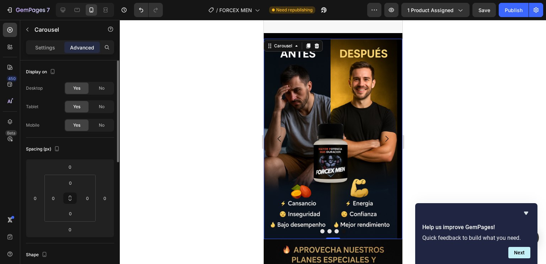
click at [383, 134] on icon "Carousel Next Arrow" at bounding box center [386, 138] width 9 height 9
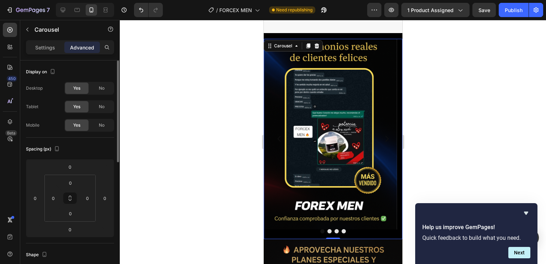
click at [383, 134] on icon "Carousel Next Arrow" at bounding box center [386, 138] width 9 height 9
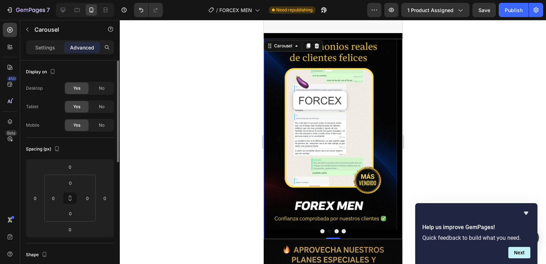
click at [383, 134] on icon "Carousel Next Arrow" at bounding box center [386, 138] width 9 height 9
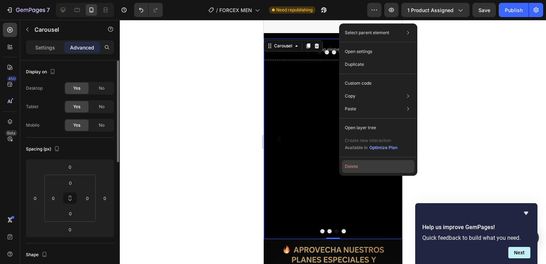
click at [351, 169] on button "Delete" at bounding box center [378, 166] width 72 height 13
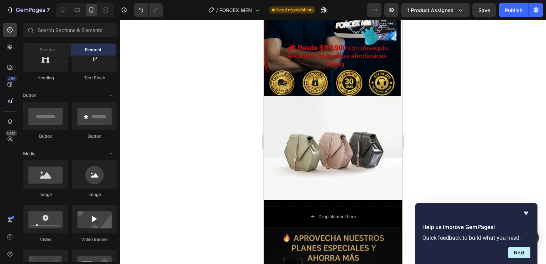
scroll to position [394, 0]
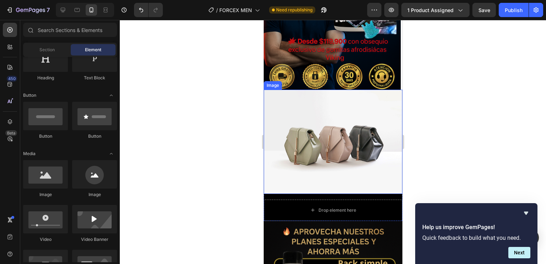
click at [329, 137] on img at bounding box center [332, 142] width 139 height 104
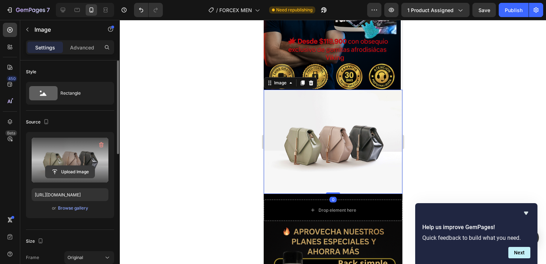
click at [70, 171] on input "file" at bounding box center [69, 172] width 49 height 12
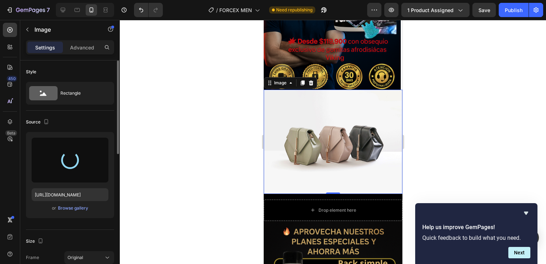
click at [383, 132] on img at bounding box center [332, 142] width 139 height 104
click at [387, 131] on img at bounding box center [332, 142] width 139 height 104
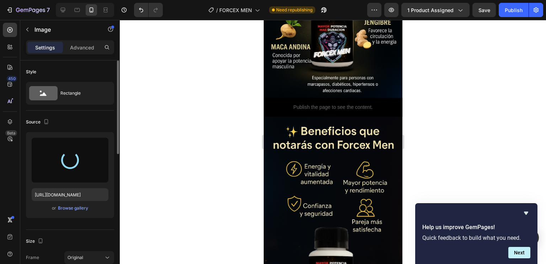
scroll to position [937, 0]
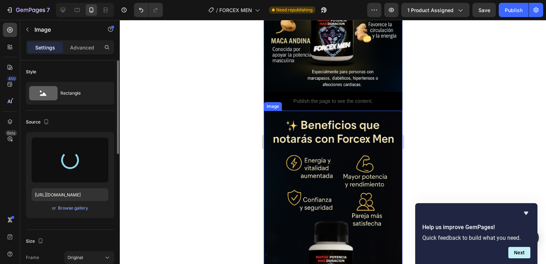
click at [358, 150] on img at bounding box center [332, 209] width 139 height 198
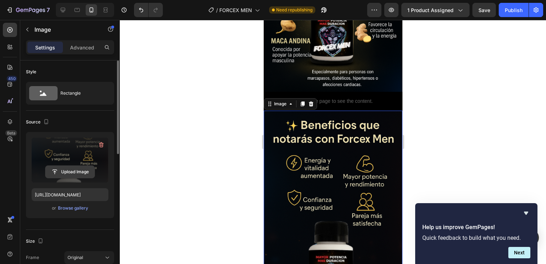
click at [66, 174] on input "file" at bounding box center [69, 172] width 49 height 12
